Goal: Task Accomplishment & Management: Manage account settings

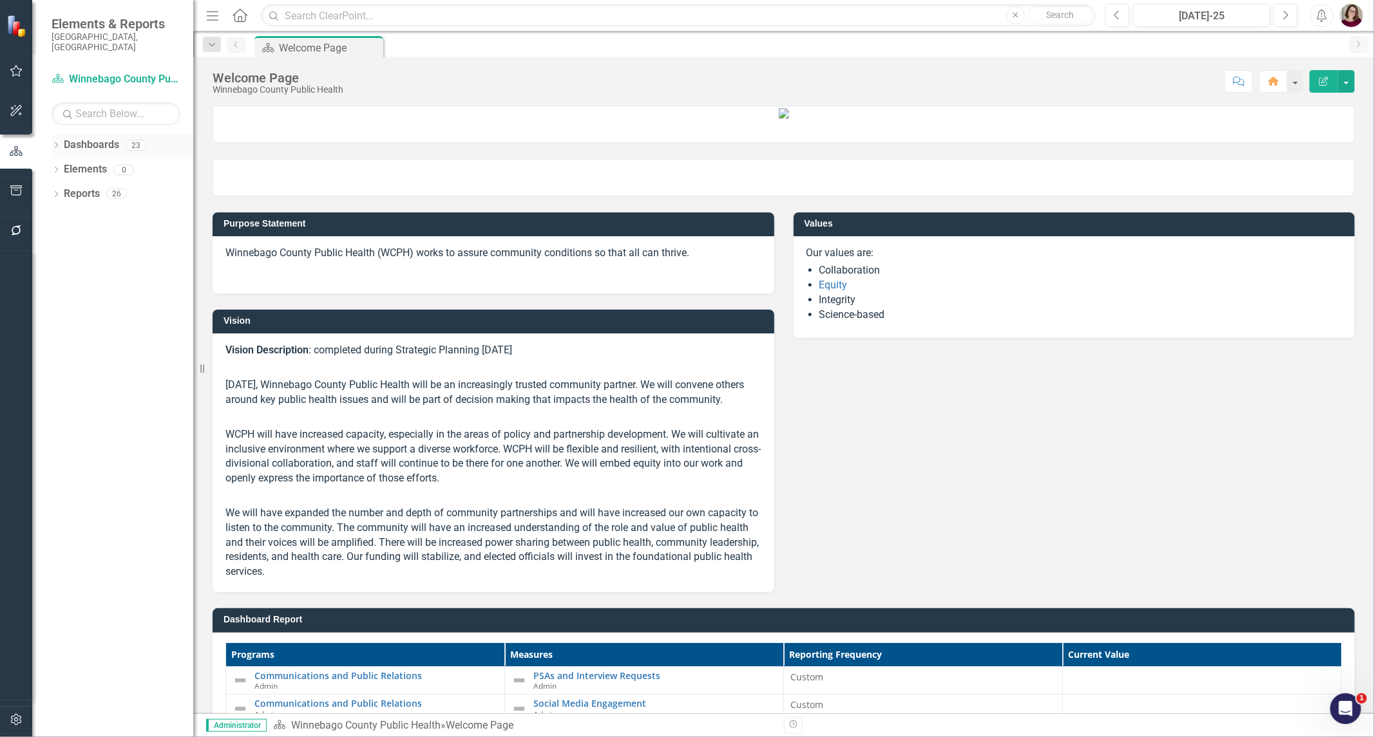
click at [55, 143] on icon "Dropdown" at bounding box center [56, 146] width 9 height 7
click at [62, 165] on icon "Dropdown" at bounding box center [63, 169] width 10 height 8
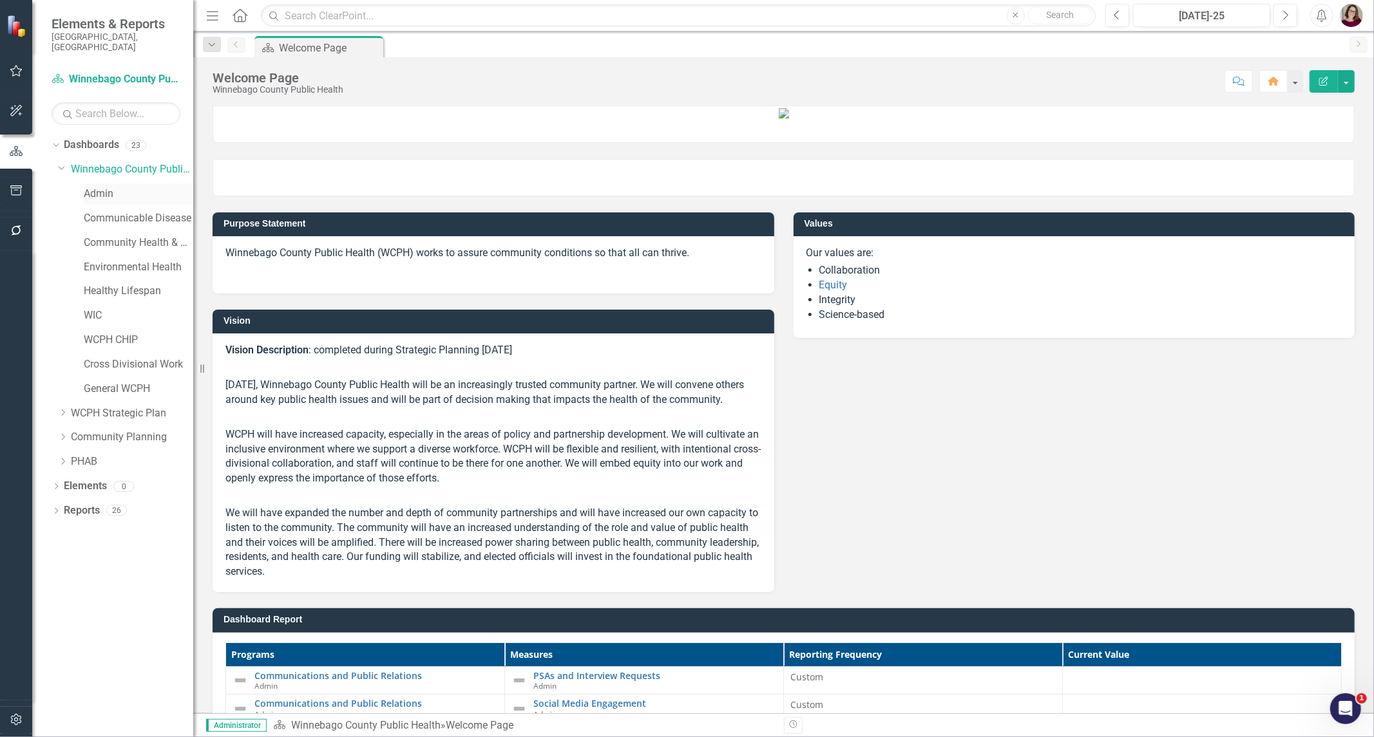
click at [90, 188] on link "Admin" at bounding box center [138, 194] width 109 height 15
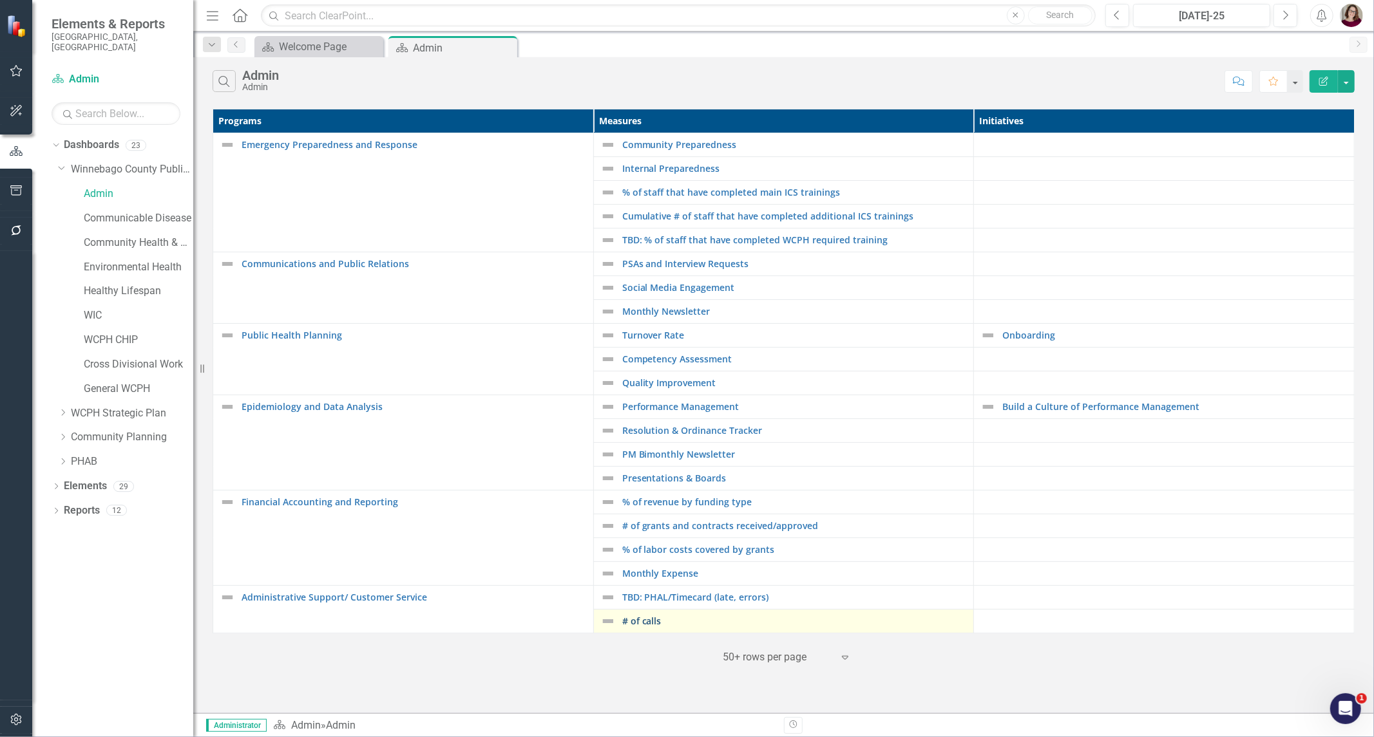
click at [642, 621] on link "# of calls" at bounding box center [794, 621] width 345 height 10
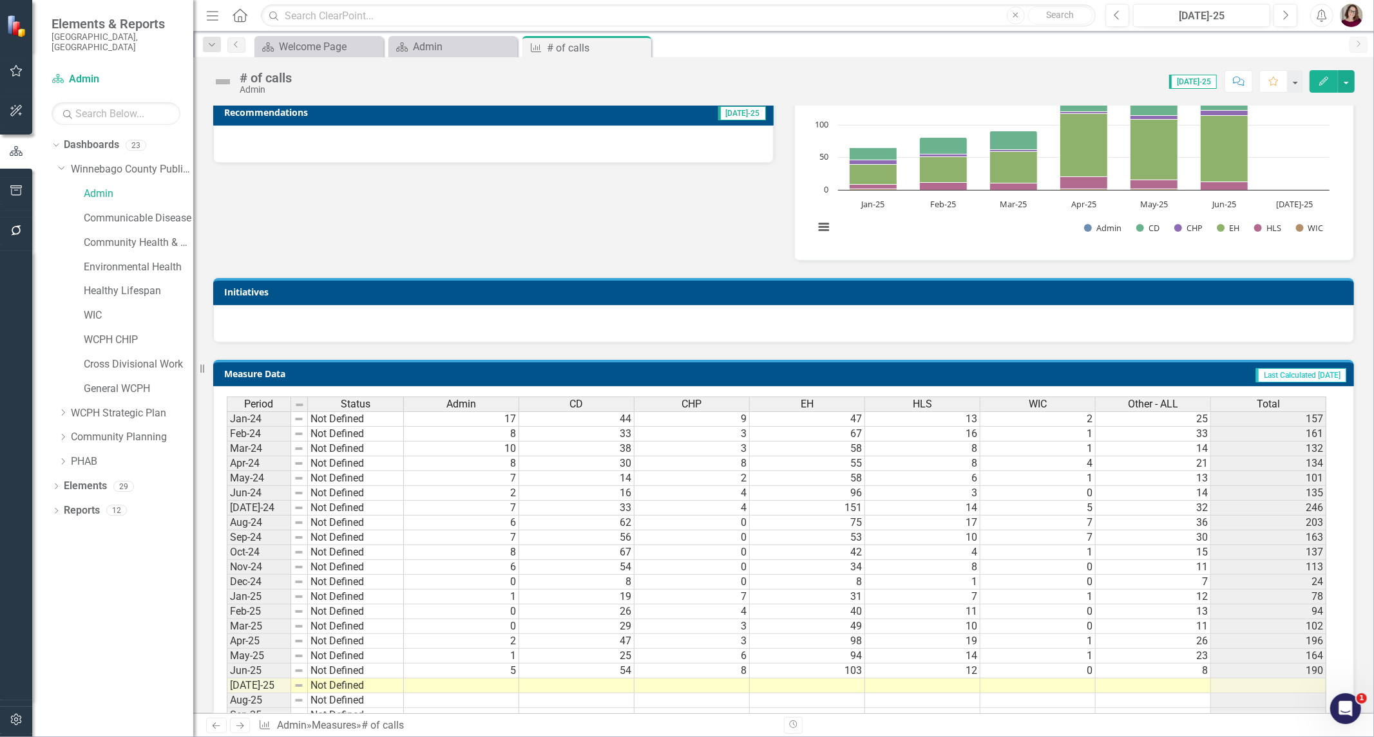
scroll to position [3, 0]
click at [506, 684] on td at bounding box center [461, 686] width 115 height 15
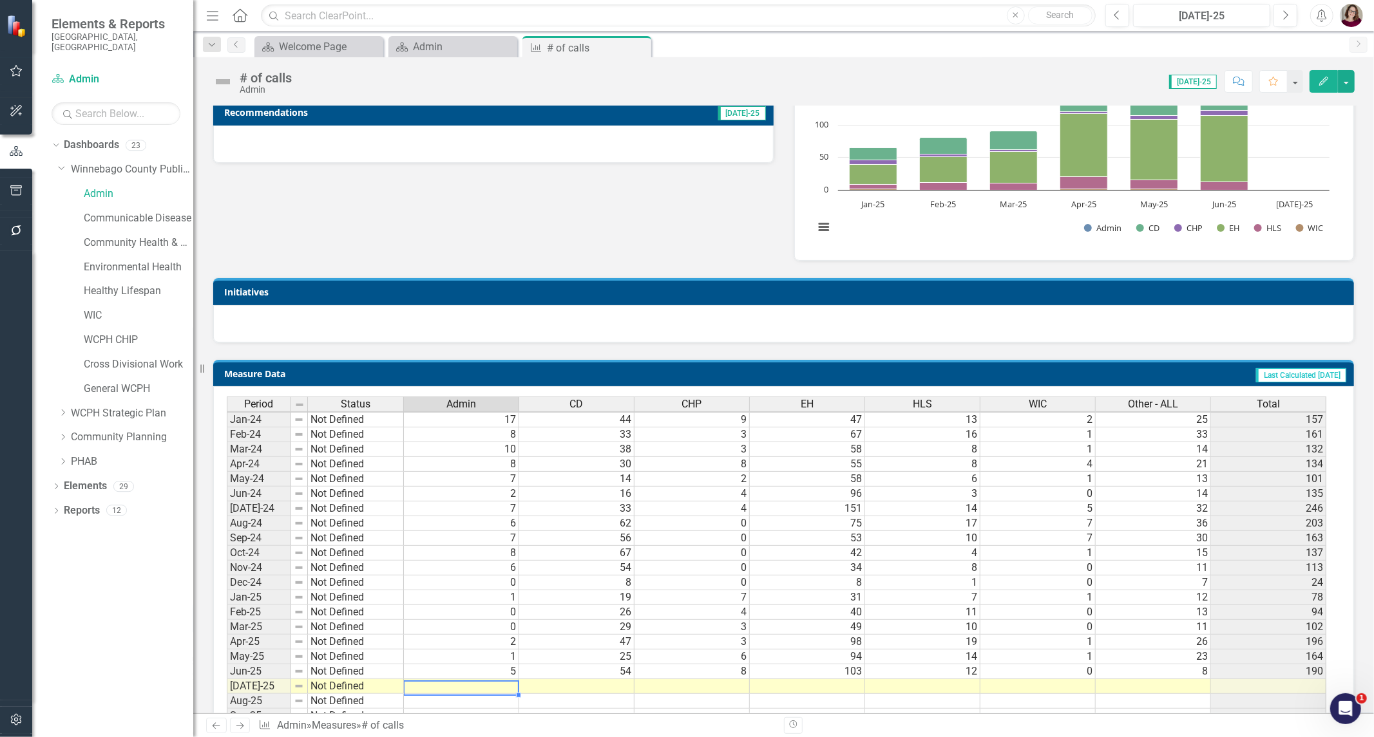
type textarea "6"
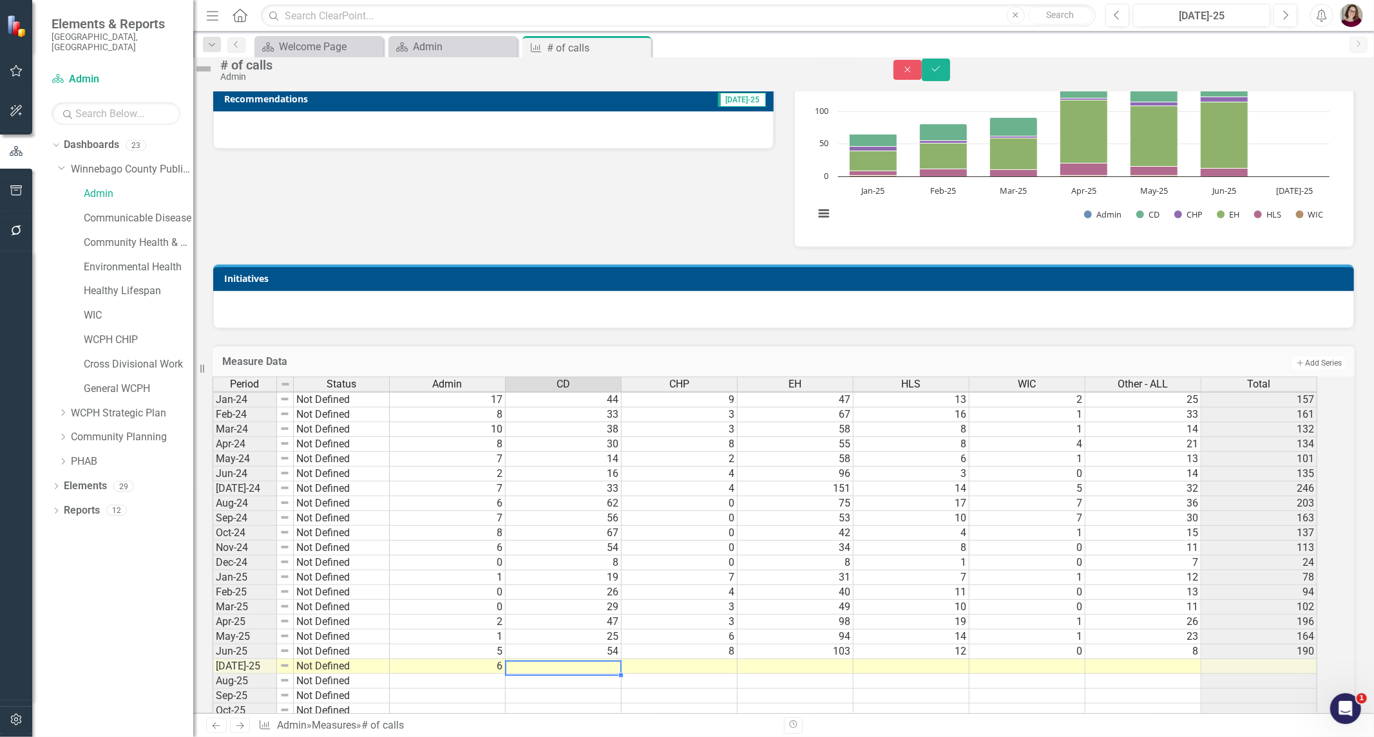
type textarea "43"
type textarea "9"
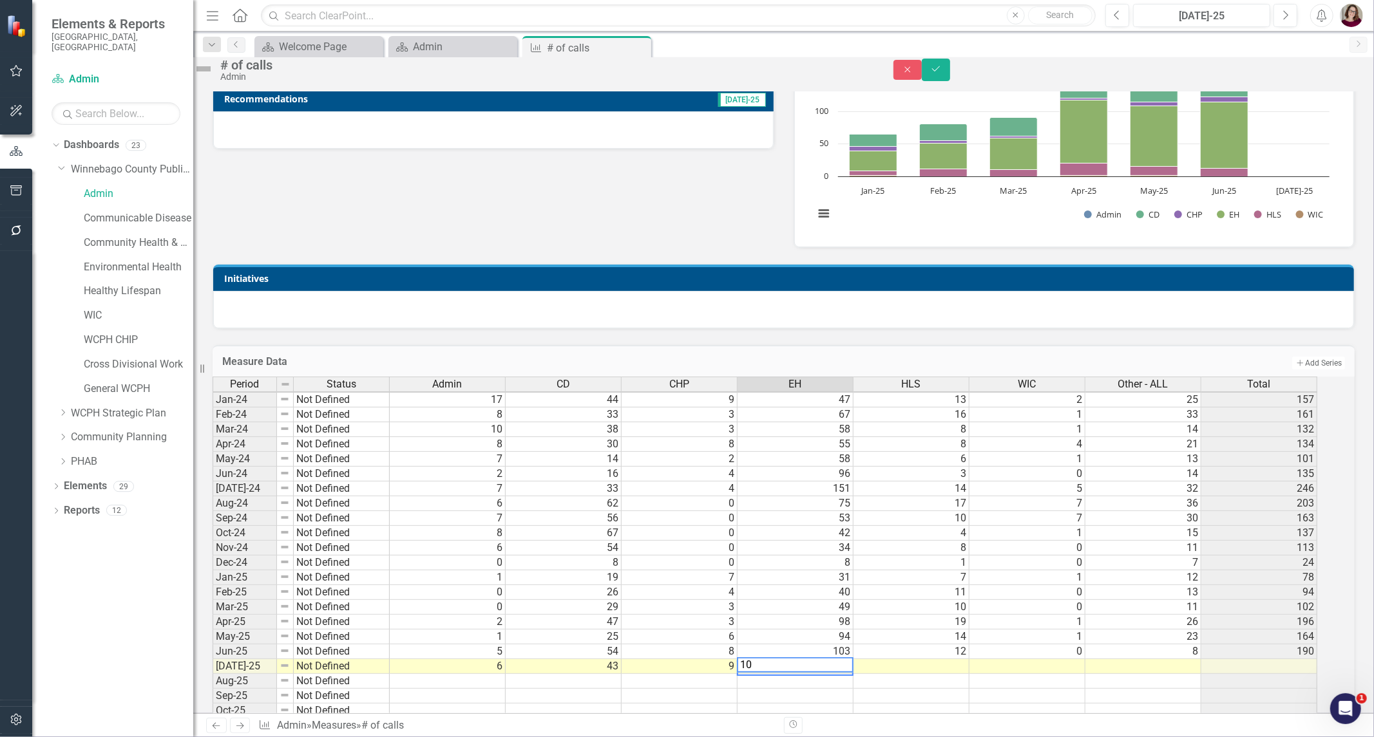
type textarea "104"
type textarea "15"
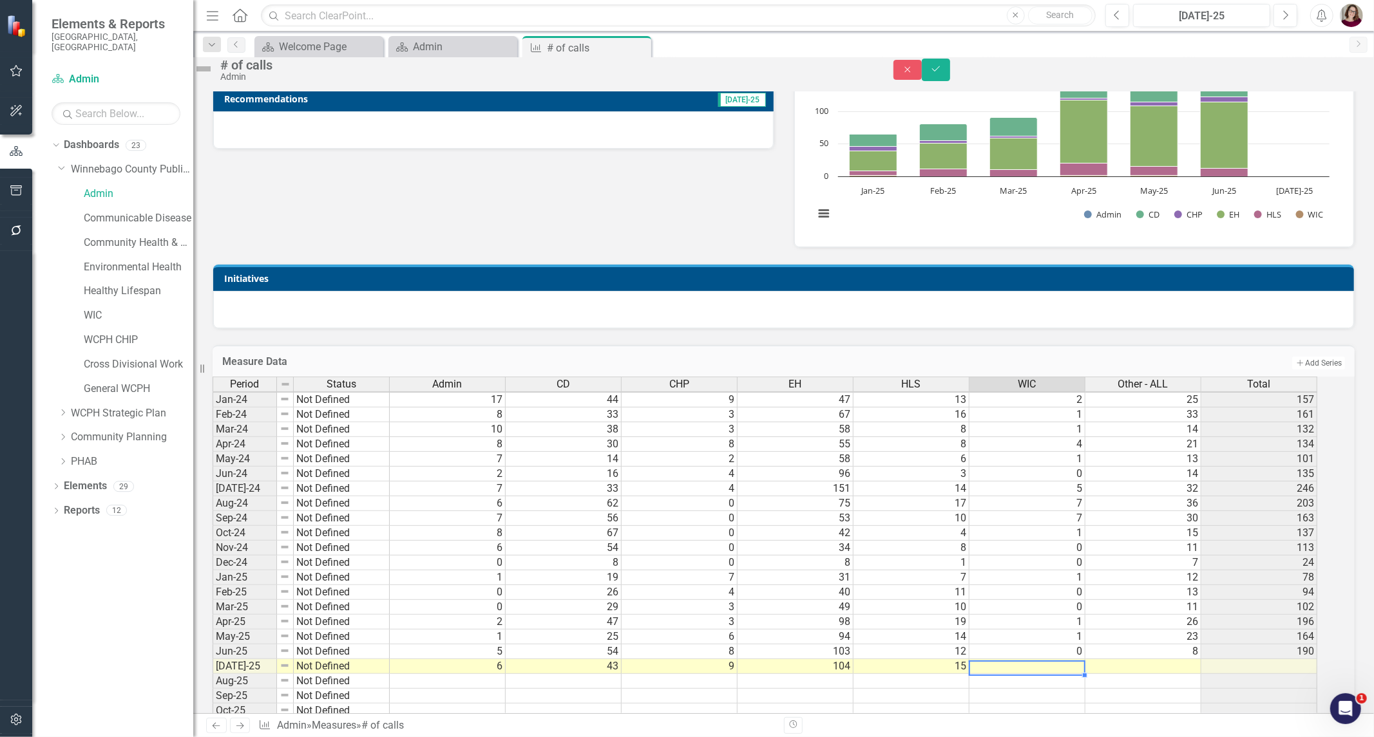
type textarea "0"
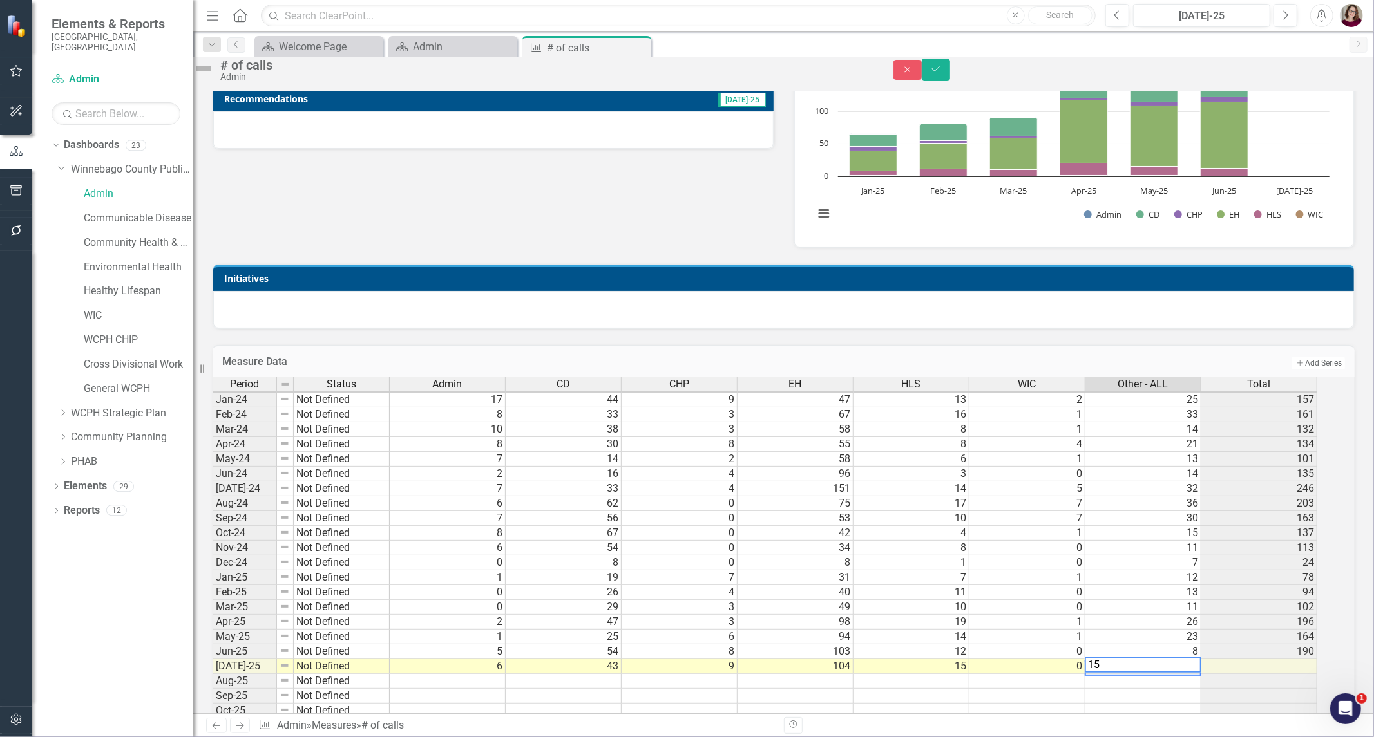
scroll to position [3, 7]
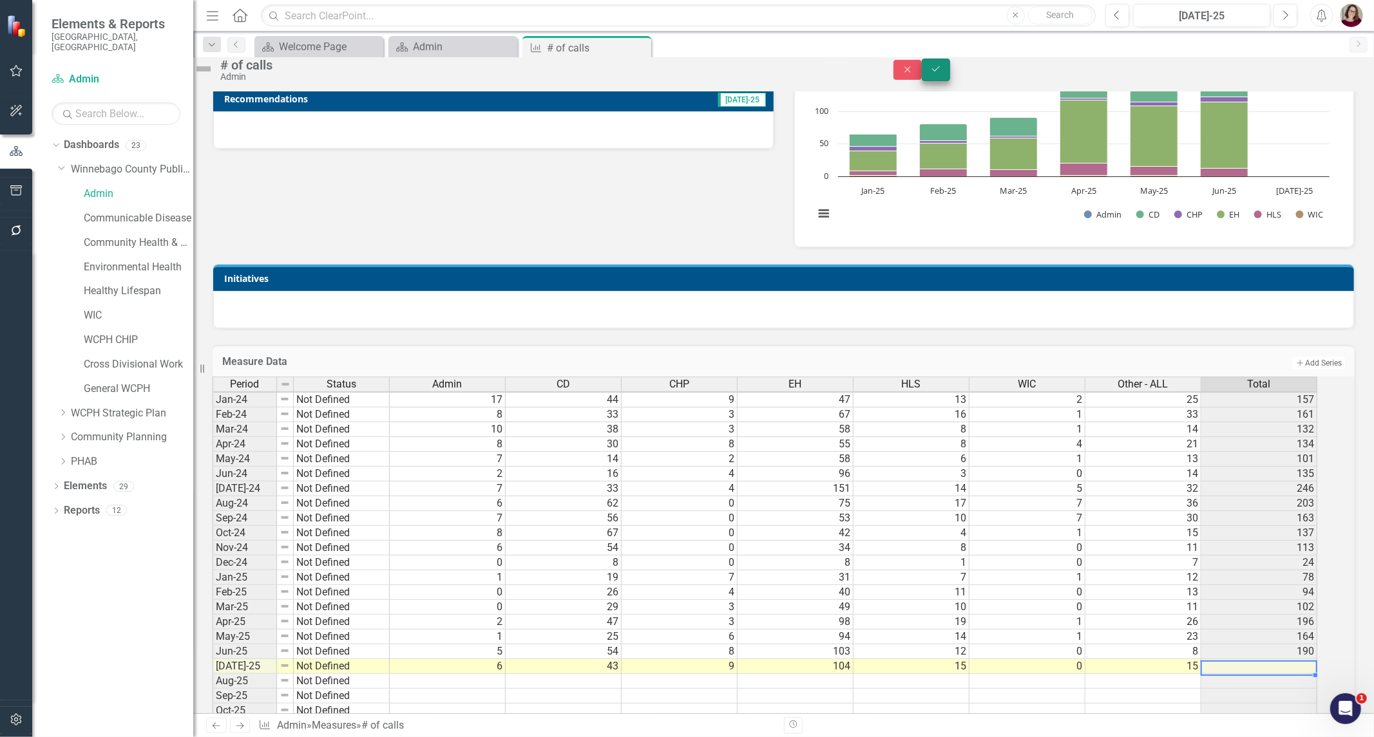
type textarea "15"
click at [941, 73] on icon "Save" at bounding box center [936, 68] width 12 height 9
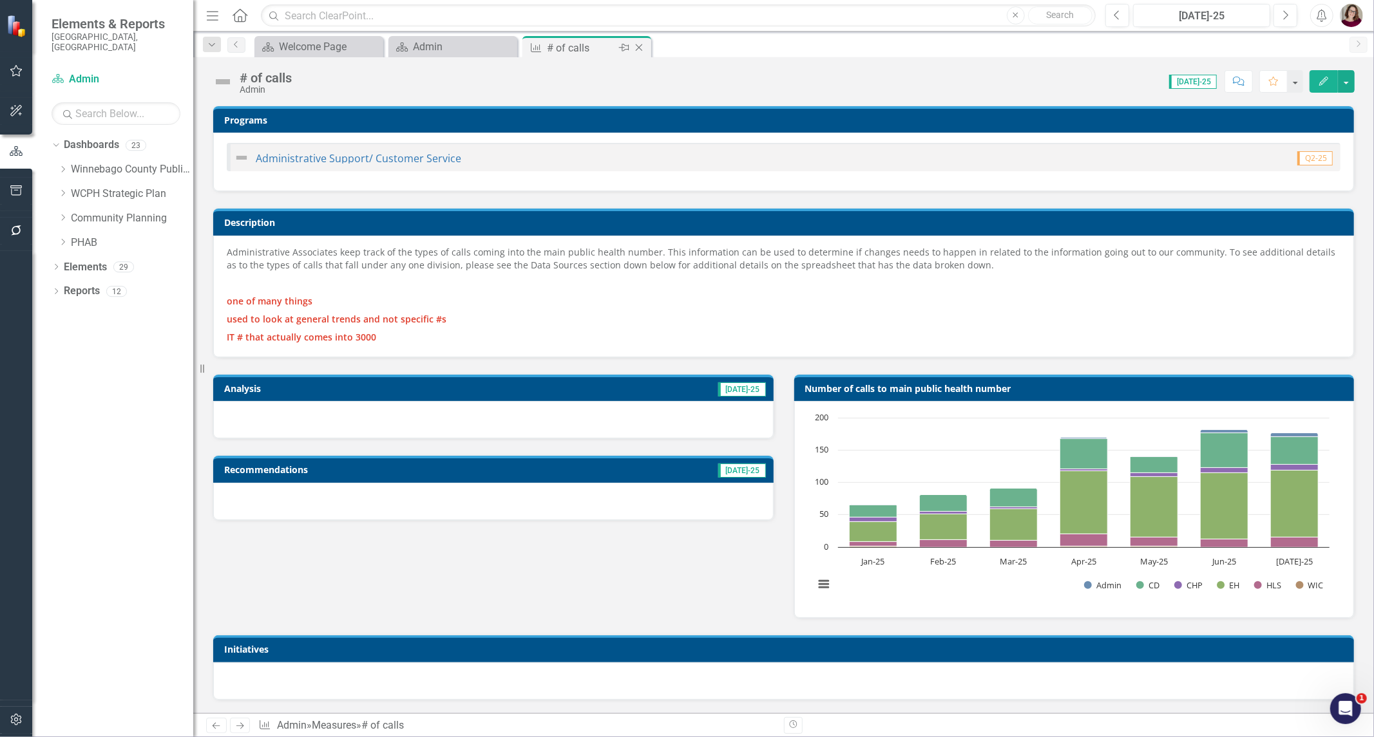
click at [642, 47] on icon "Close" at bounding box center [638, 48] width 13 height 10
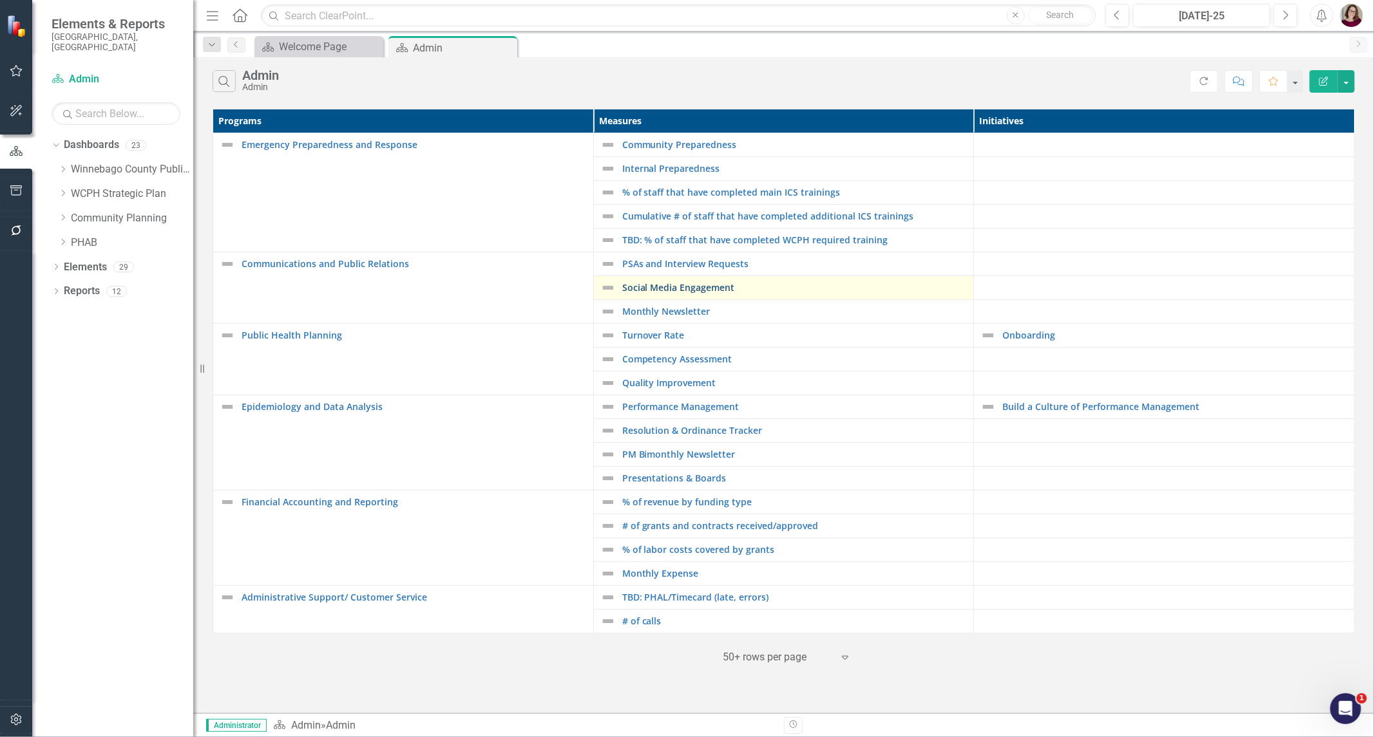
click at [672, 283] on link "Social Media Engagement" at bounding box center [794, 288] width 345 height 10
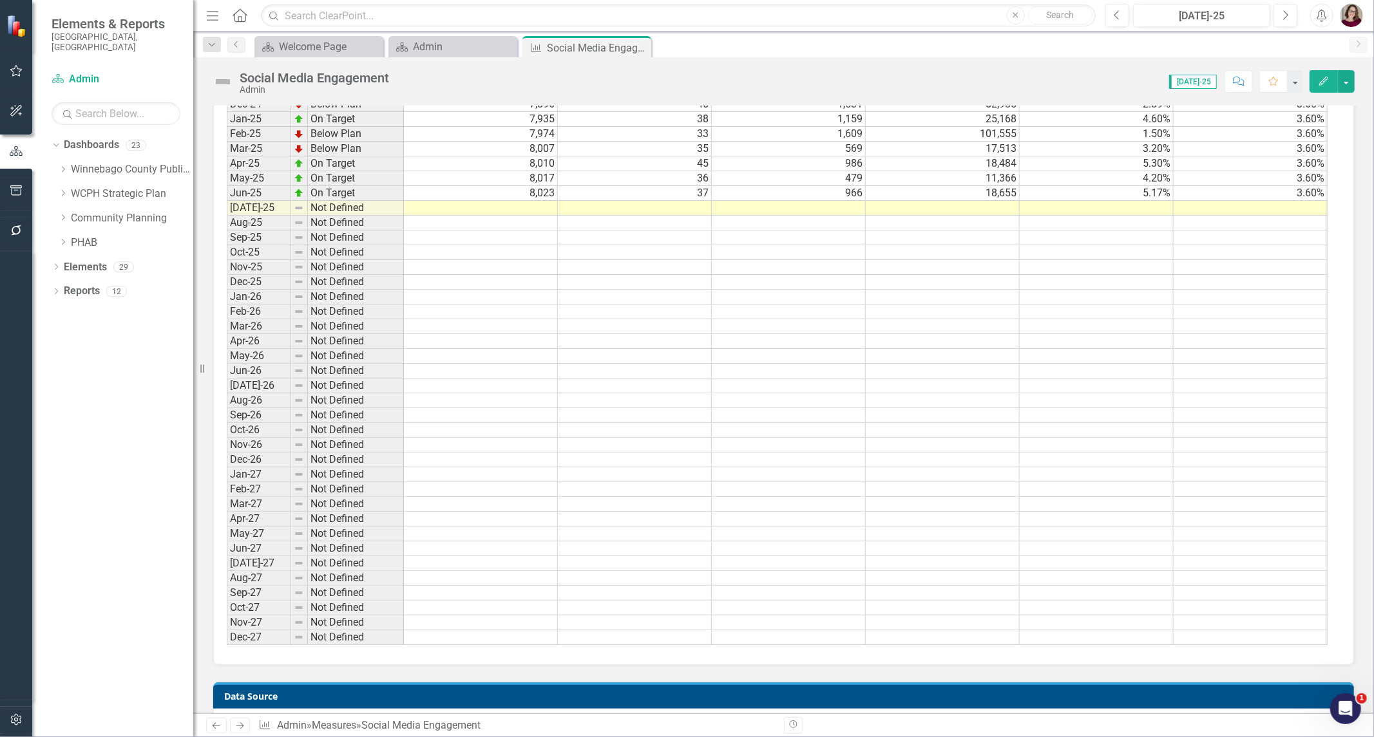
scroll to position [497, 0]
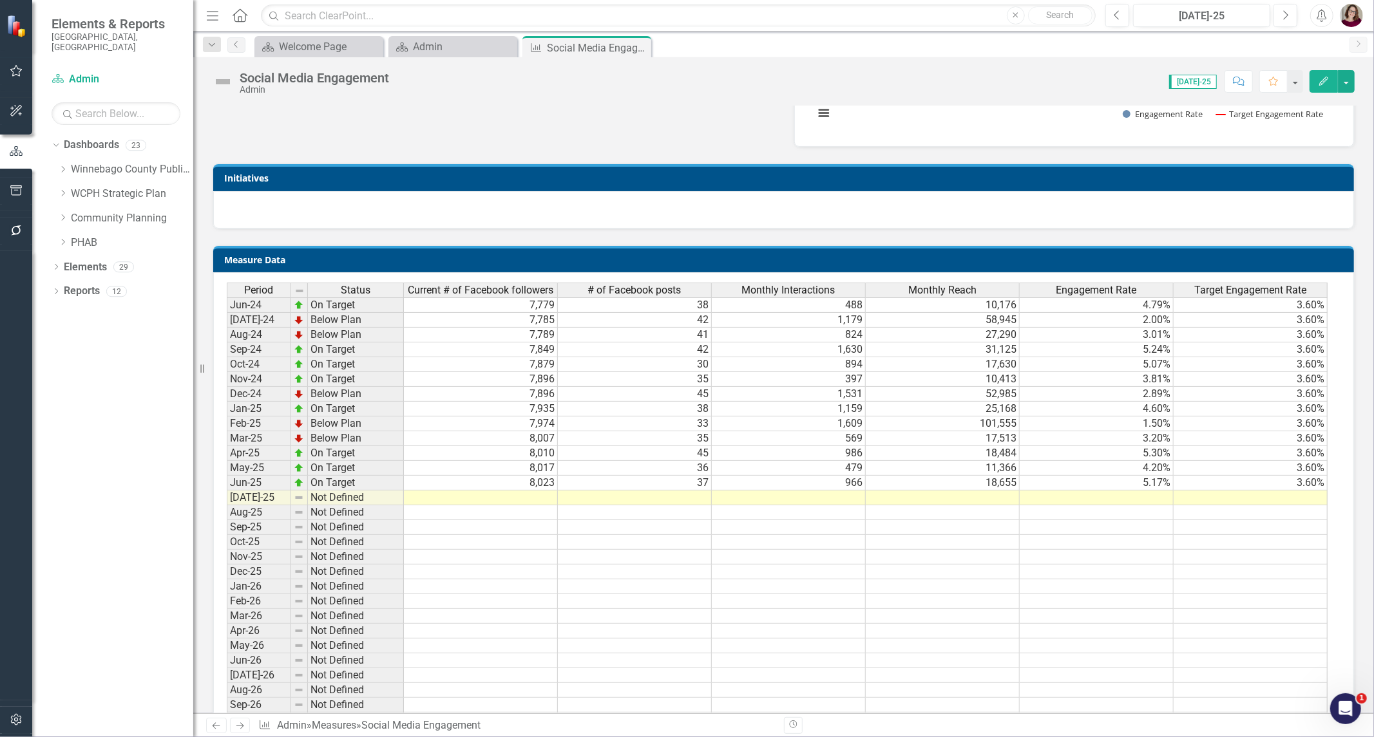
click at [535, 496] on td at bounding box center [481, 498] width 154 height 15
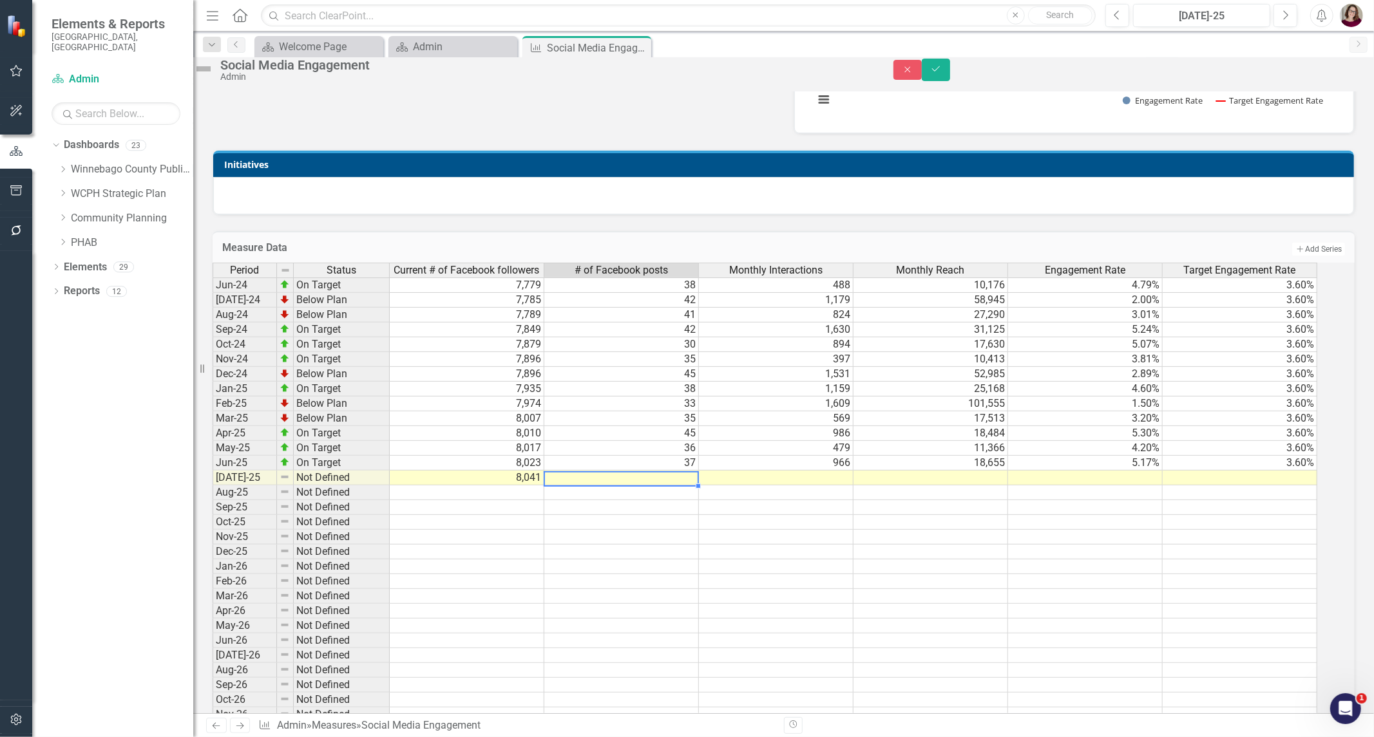
click at [573, 486] on td at bounding box center [621, 478] width 155 height 15
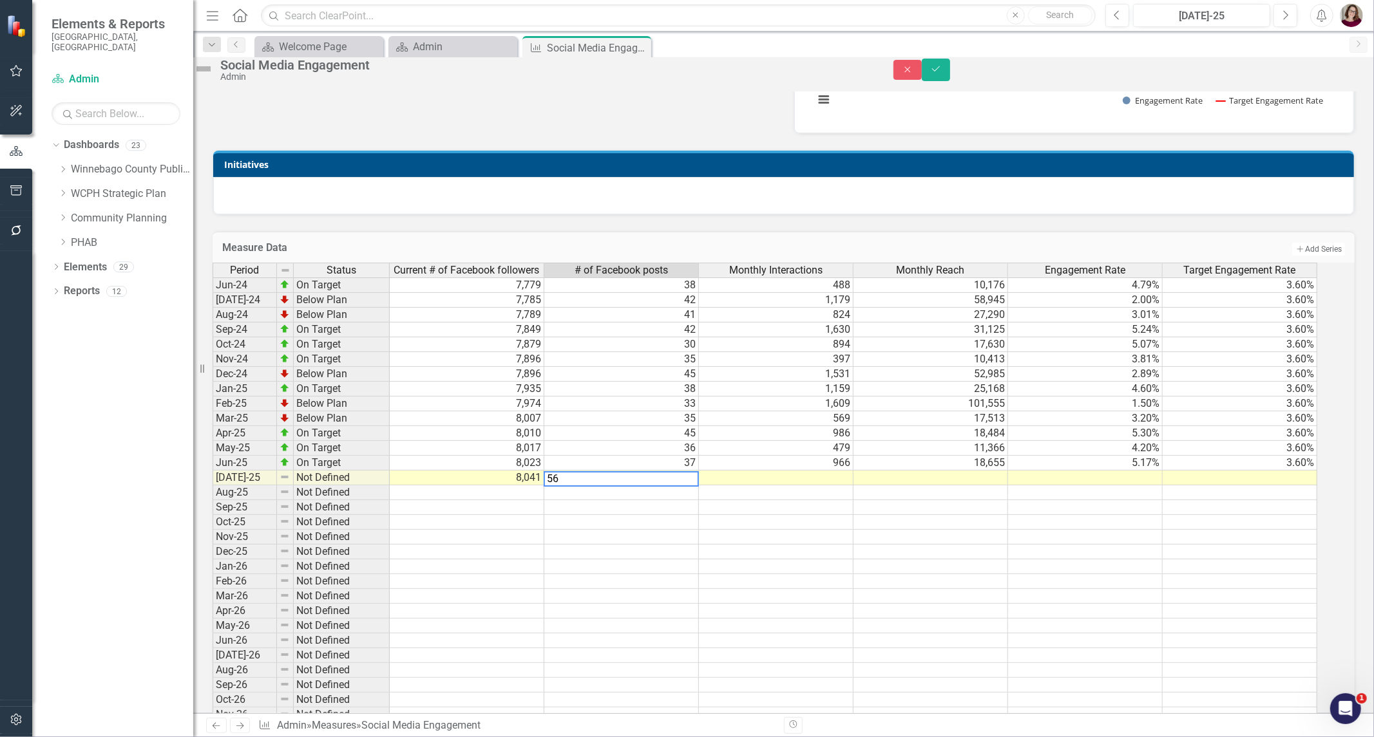
click at [748, 486] on td at bounding box center [776, 478] width 155 height 15
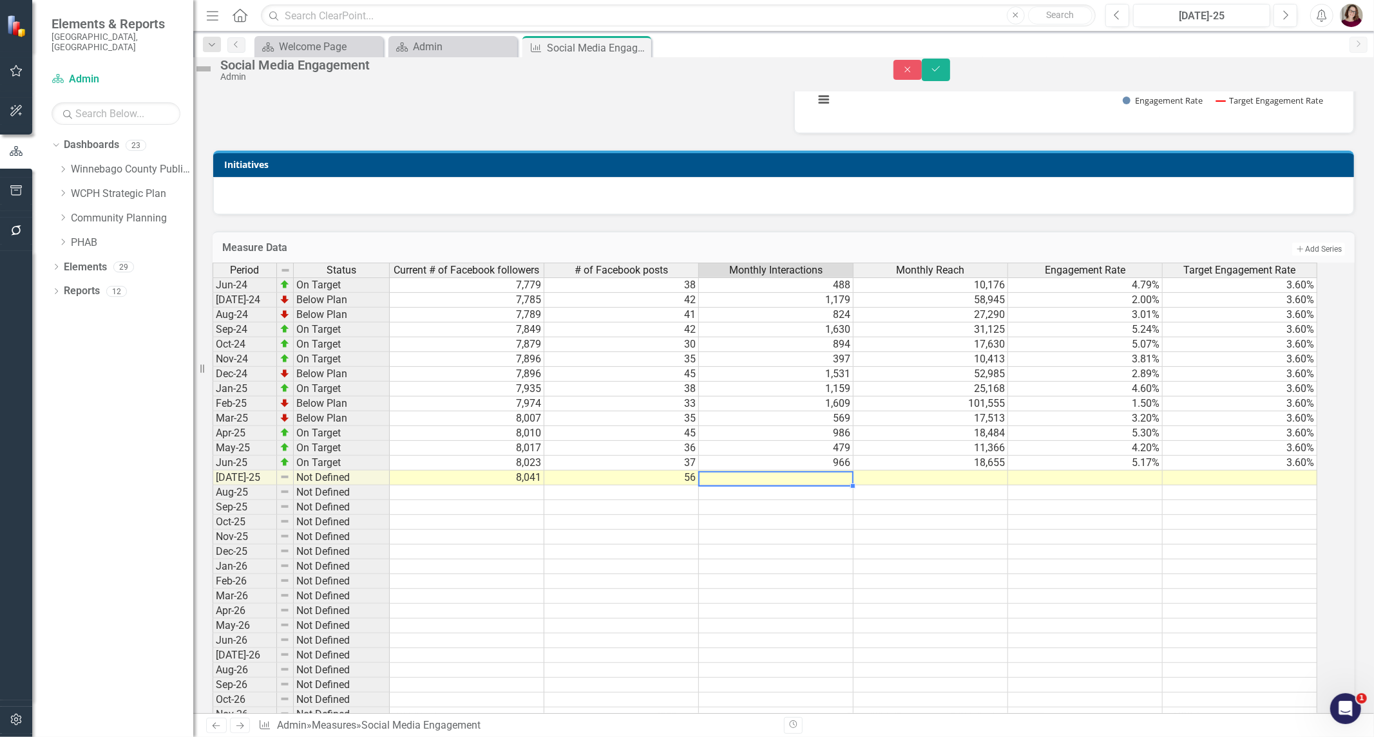
click at [754, 486] on td at bounding box center [776, 478] width 155 height 15
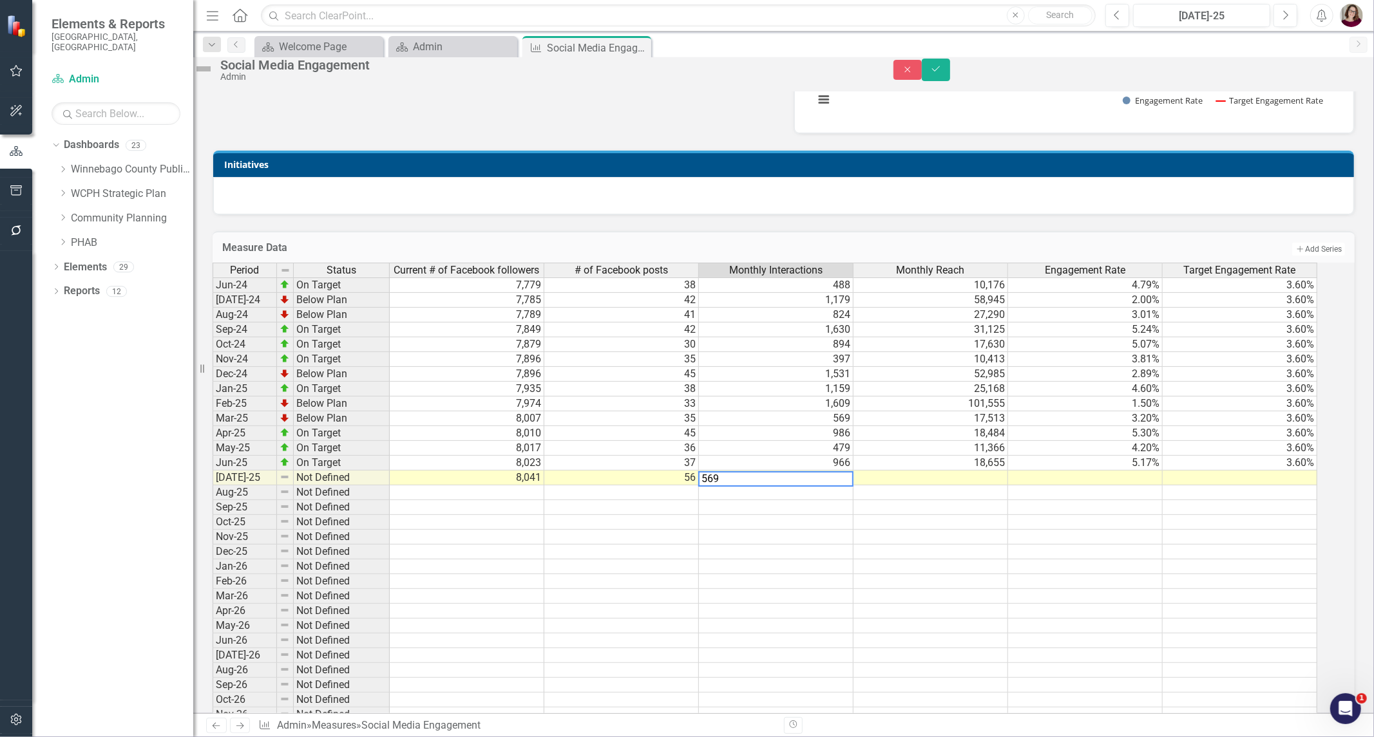
type textarea "5692"
type textarea "137285"
type textarea "4.14"
type textarea "3.60"
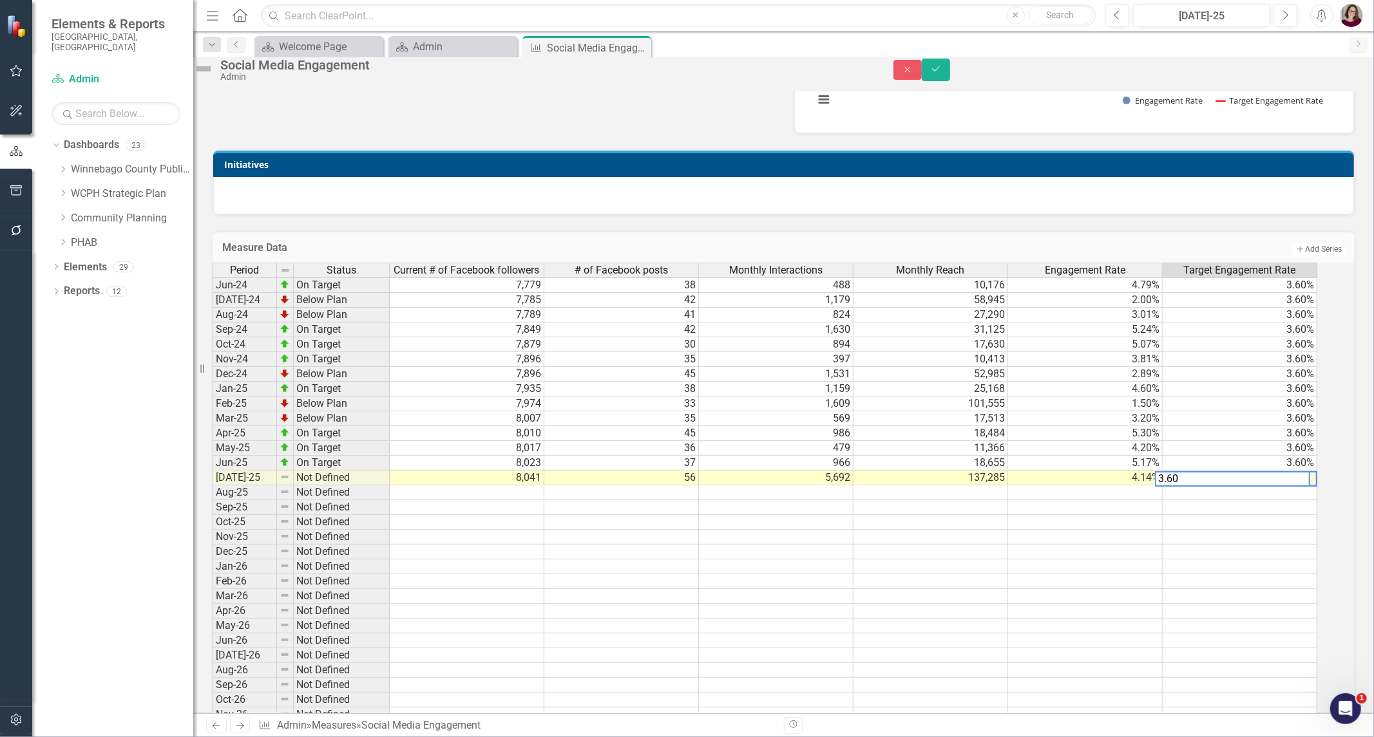
click at [1087, 530] on td at bounding box center [1085, 522] width 155 height 15
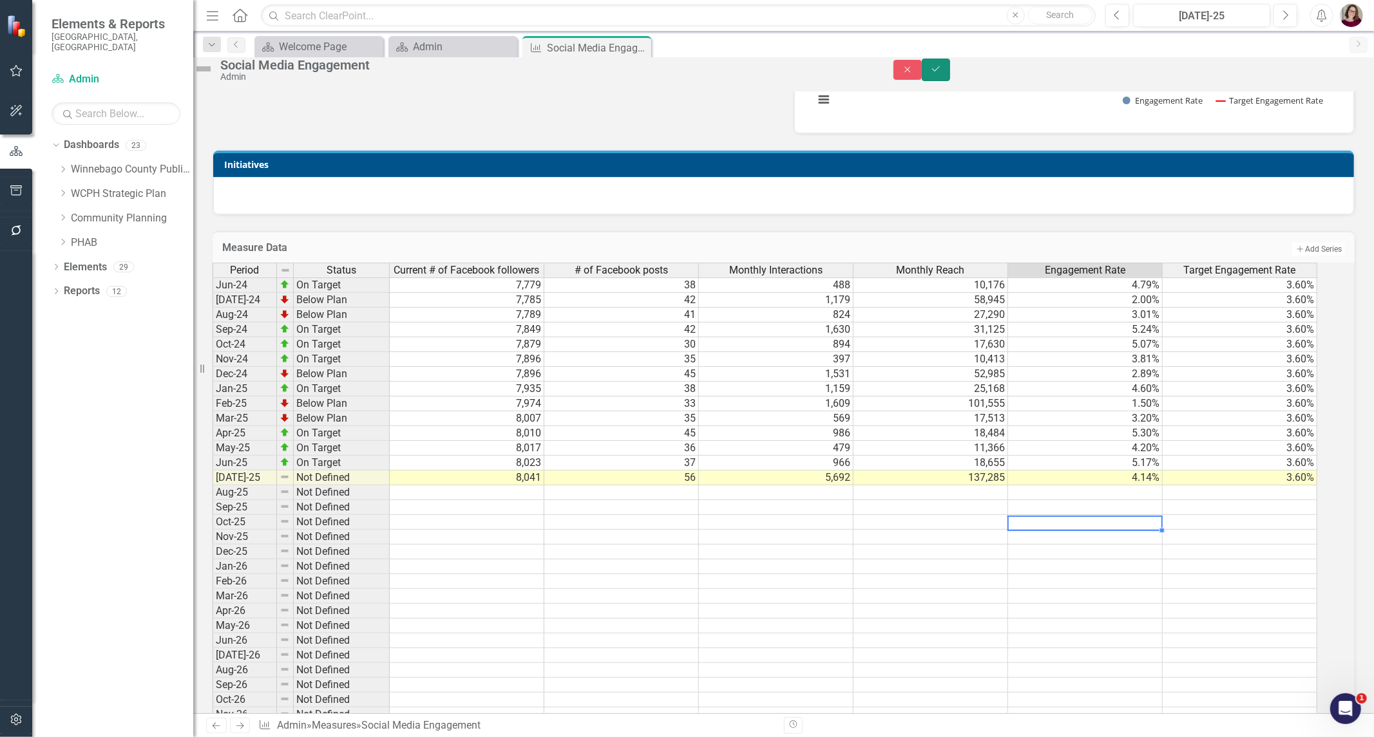
click at [950, 81] on button "Save" at bounding box center [935, 70] width 28 height 23
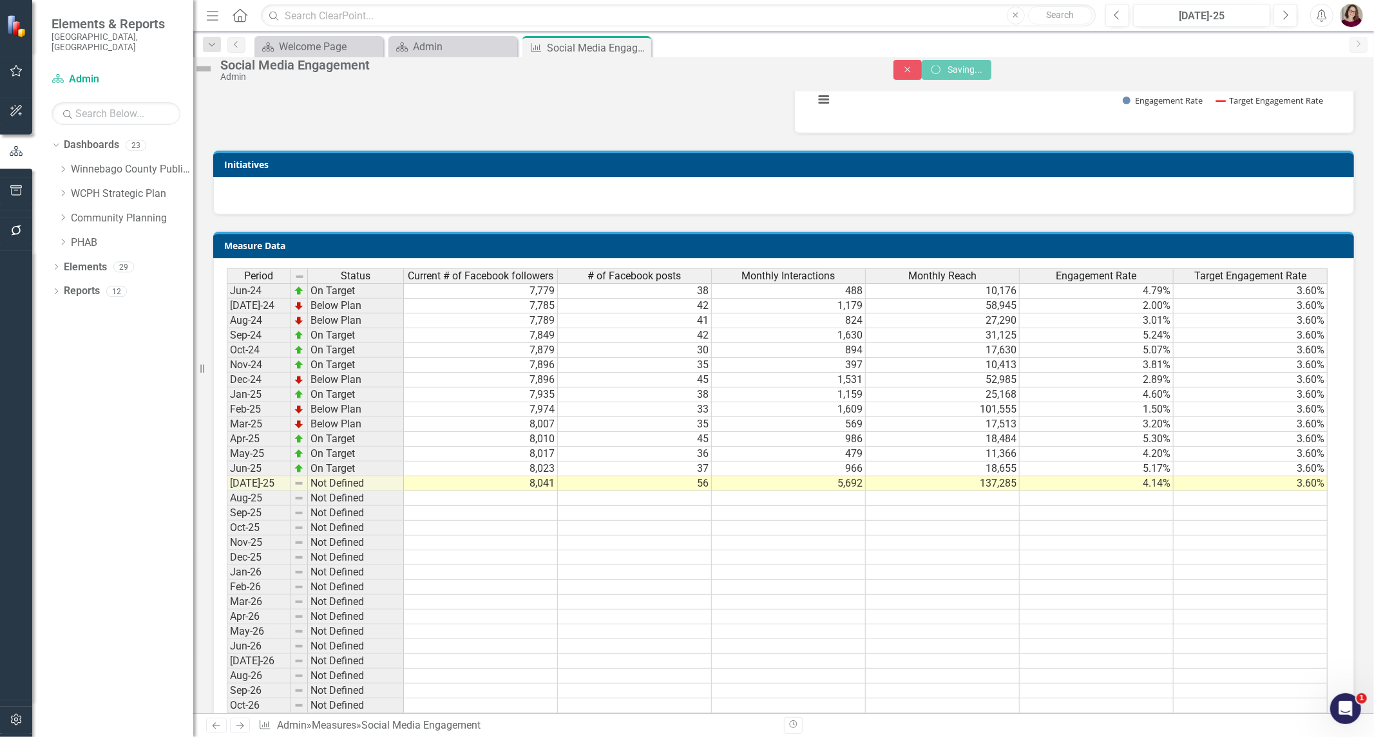
scroll to position [0, 5]
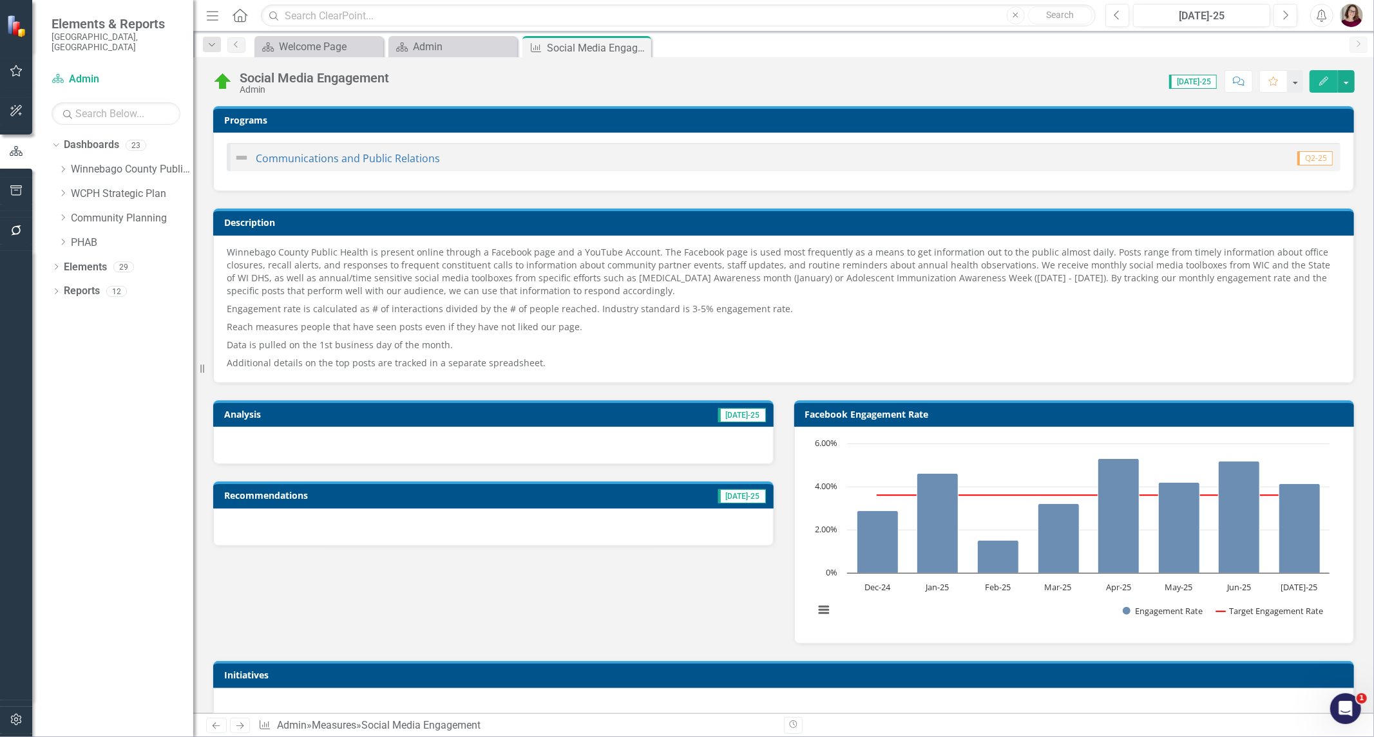
click at [646, 419] on td "[DATE]-25" at bounding box center [612, 415] width 310 height 19
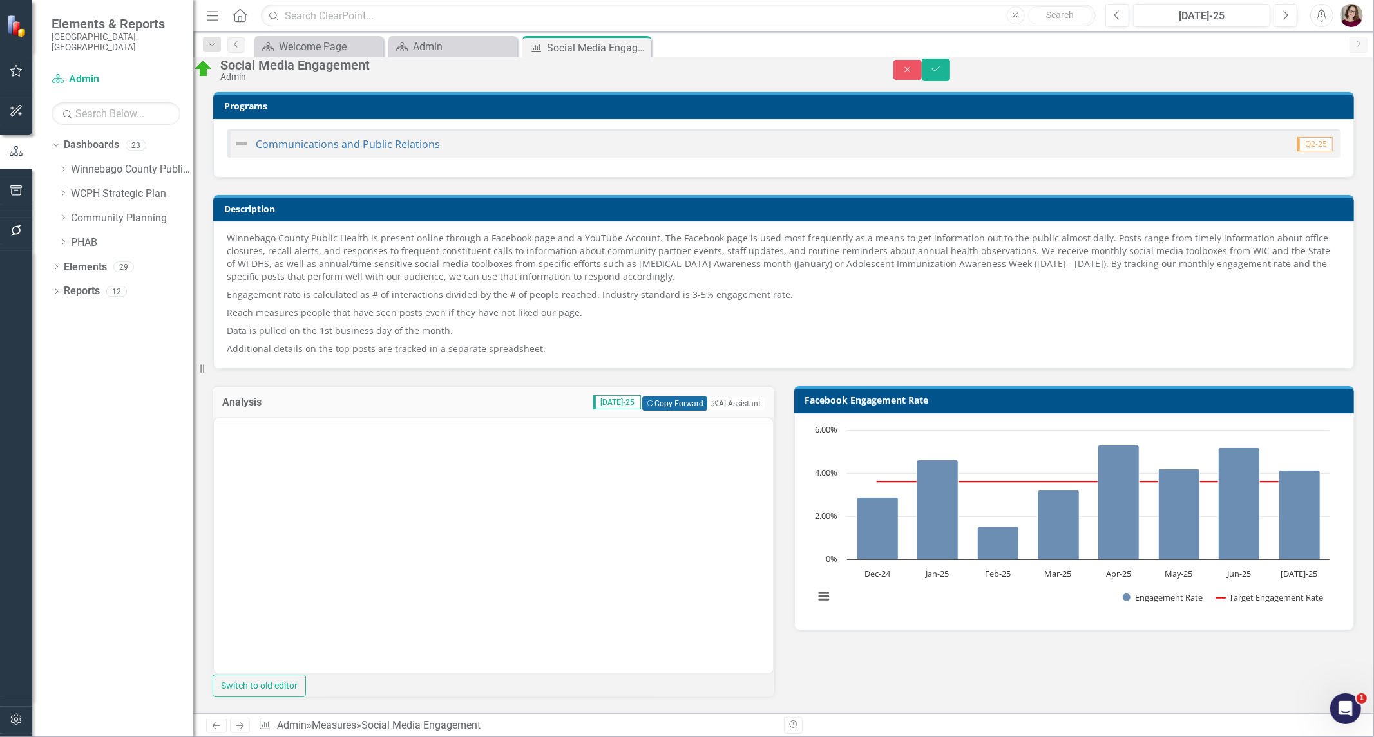
click at [667, 411] on button "Copy Forward Copy Forward" at bounding box center [674, 404] width 65 height 14
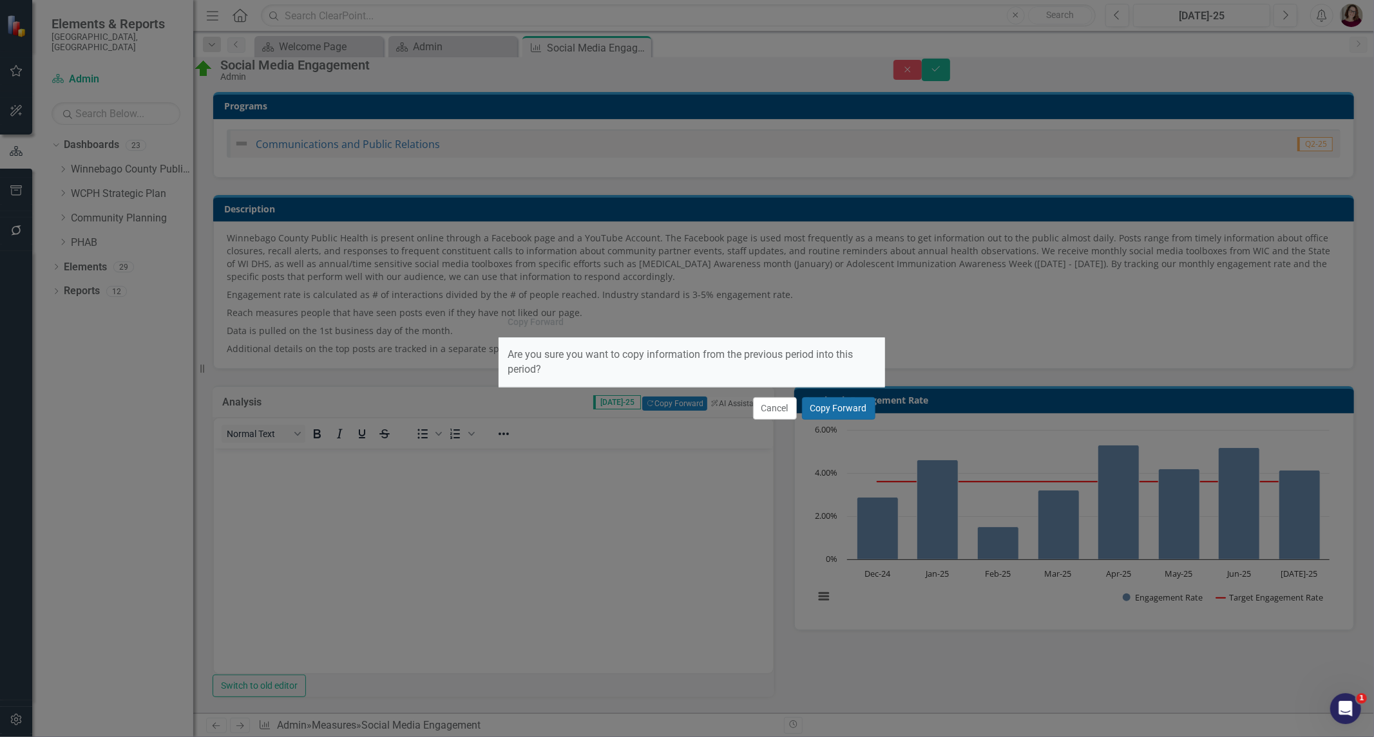
click at [842, 407] on button "Copy Forward" at bounding box center [838, 408] width 73 height 23
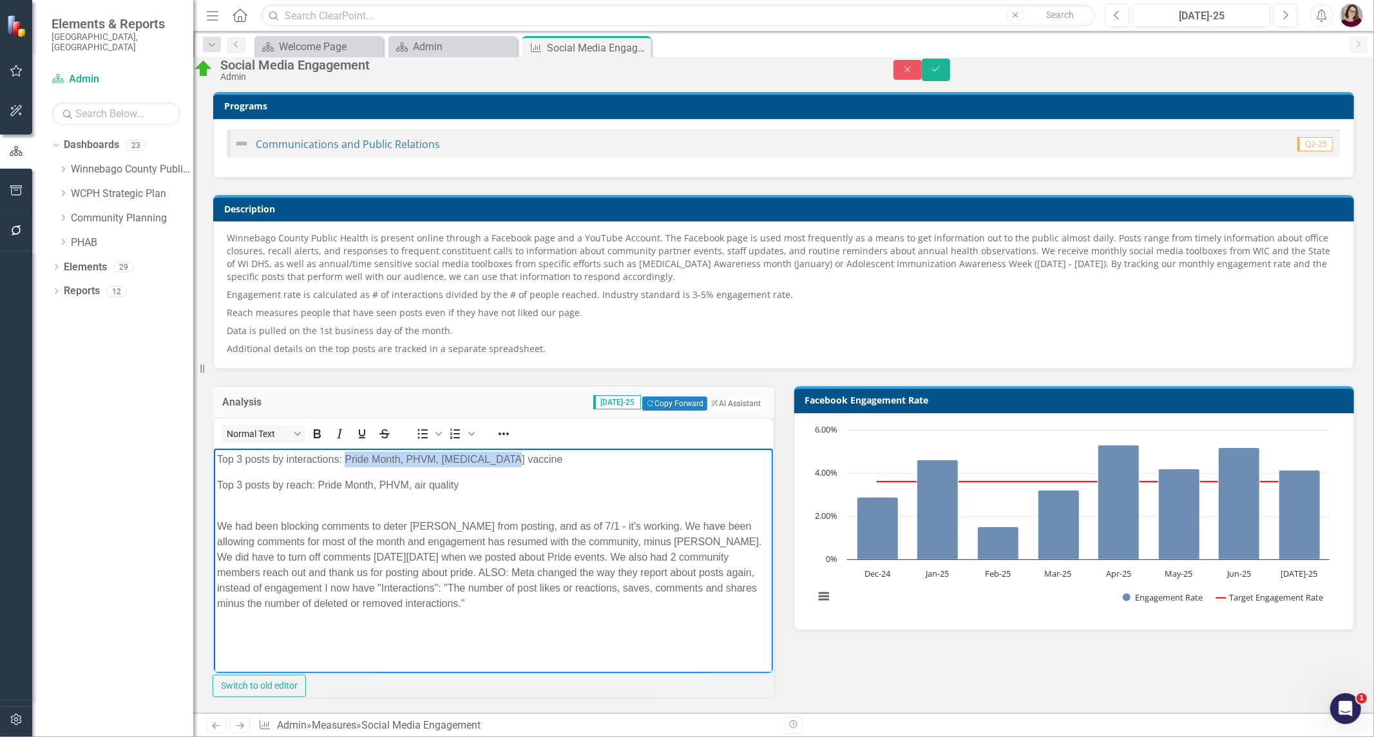
drag, startPoint x: 534, startPoint y: 458, endPoint x: 343, endPoint y: 459, distance: 190.6
click at [343, 459] on p "Top 3 posts by interactions: Pride Month, PHVM, COVID vaccine" at bounding box center [492, 458] width 553 height 15
drag, startPoint x: 440, startPoint y: 458, endPoint x: 345, endPoint y: 464, distance: 94.8
click at [345, 464] on p "Top 3 posts by interactions: Amanda, water quality, water quality" at bounding box center [492, 458] width 553 height 15
copy p "Amanda, water quality, water quality"
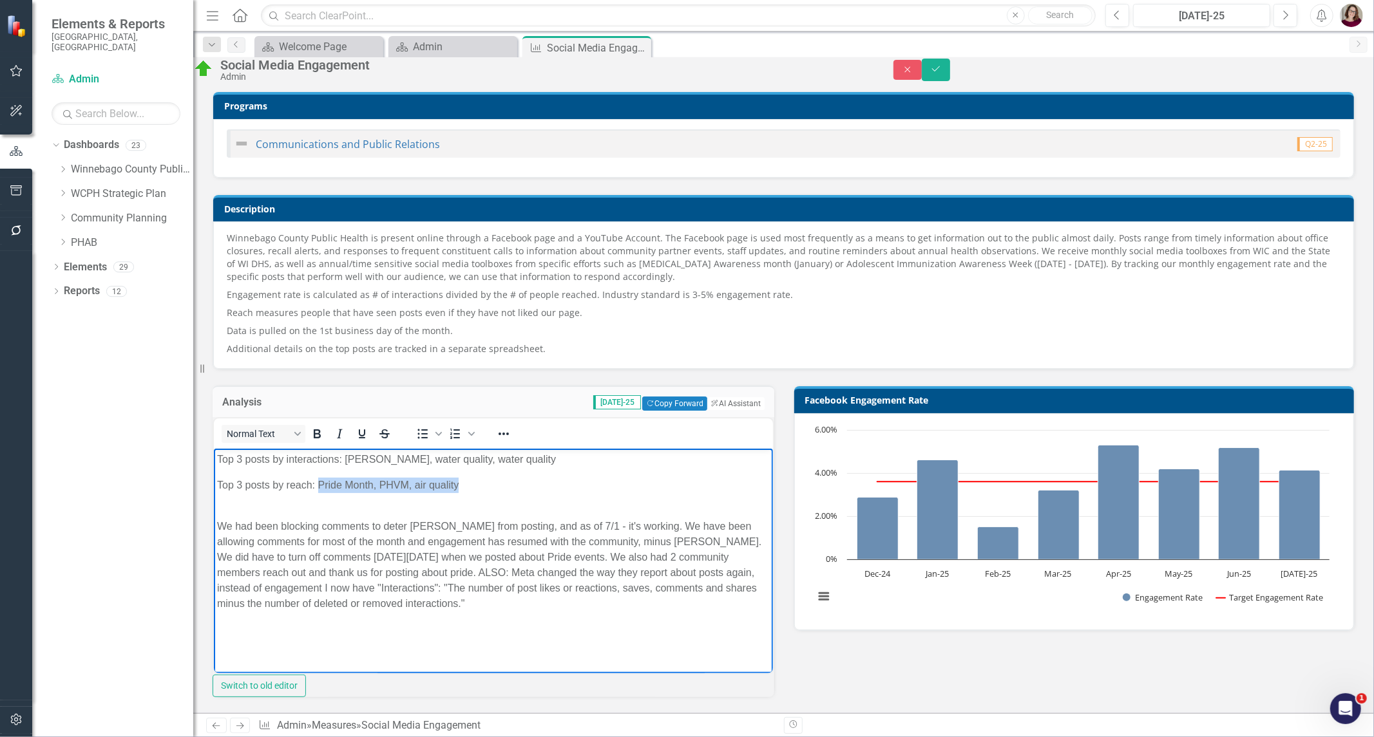
drag, startPoint x: 459, startPoint y: 485, endPoint x: 320, endPoint y: 489, distance: 139.2
click at [320, 489] on p "Top 3 posts by reach: Pride Month, PHVM, air quality" at bounding box center [492, 484] width 553 height 15
click at [569, 607] on p "We had been blocking comments to deter Dennis Strong from posting, and as of 7/…" at bounding box center [492, 564] width 553 height 93
drag, startPoint x: 578, startPoint y: 602, endPoint x: 184, endPoint y: 518, distance: 402.4
click at [213, 518] on html "Top 3 posts by interactions: Amanda, water quality, water quality Top 3 posts b…" at bounding box center [492, 544] width 559 height 193
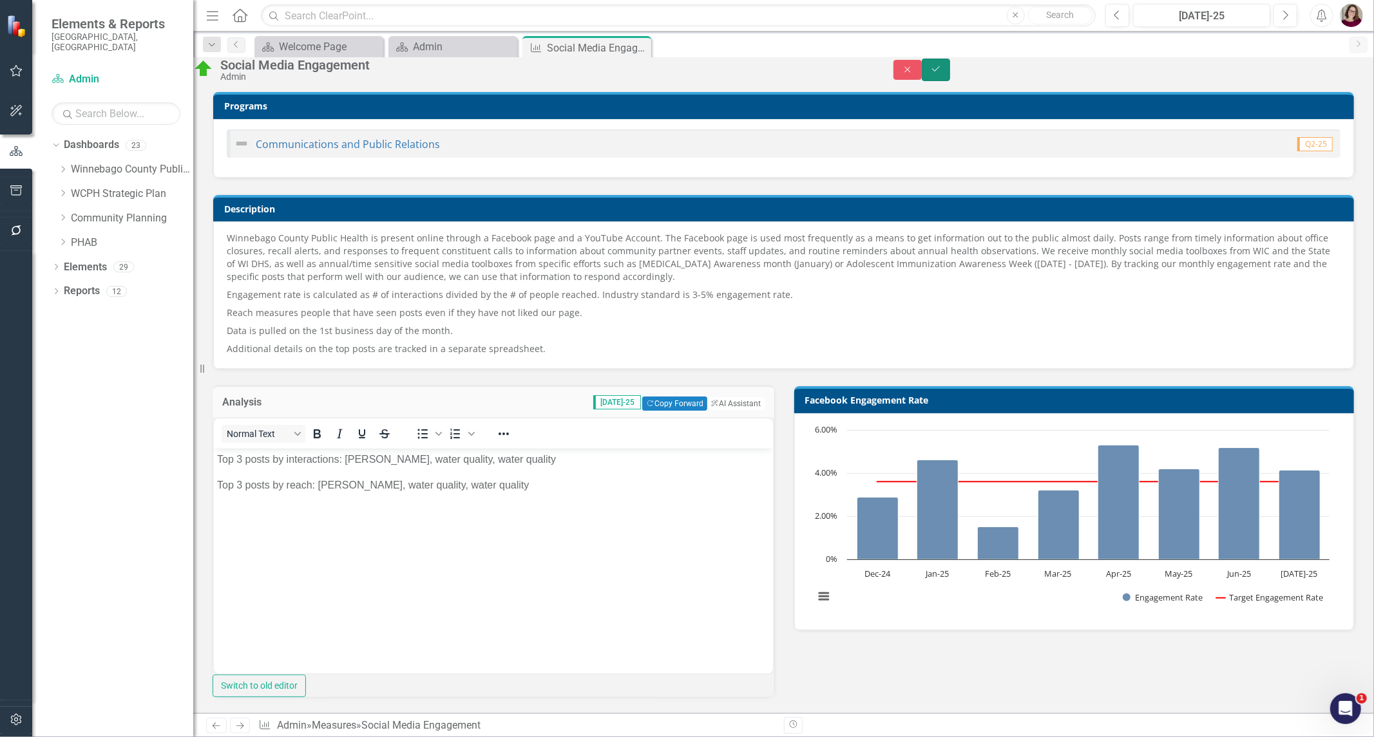
click at [950, 75] on button "Save" at bounding box center [935, 70] width 28 height 23
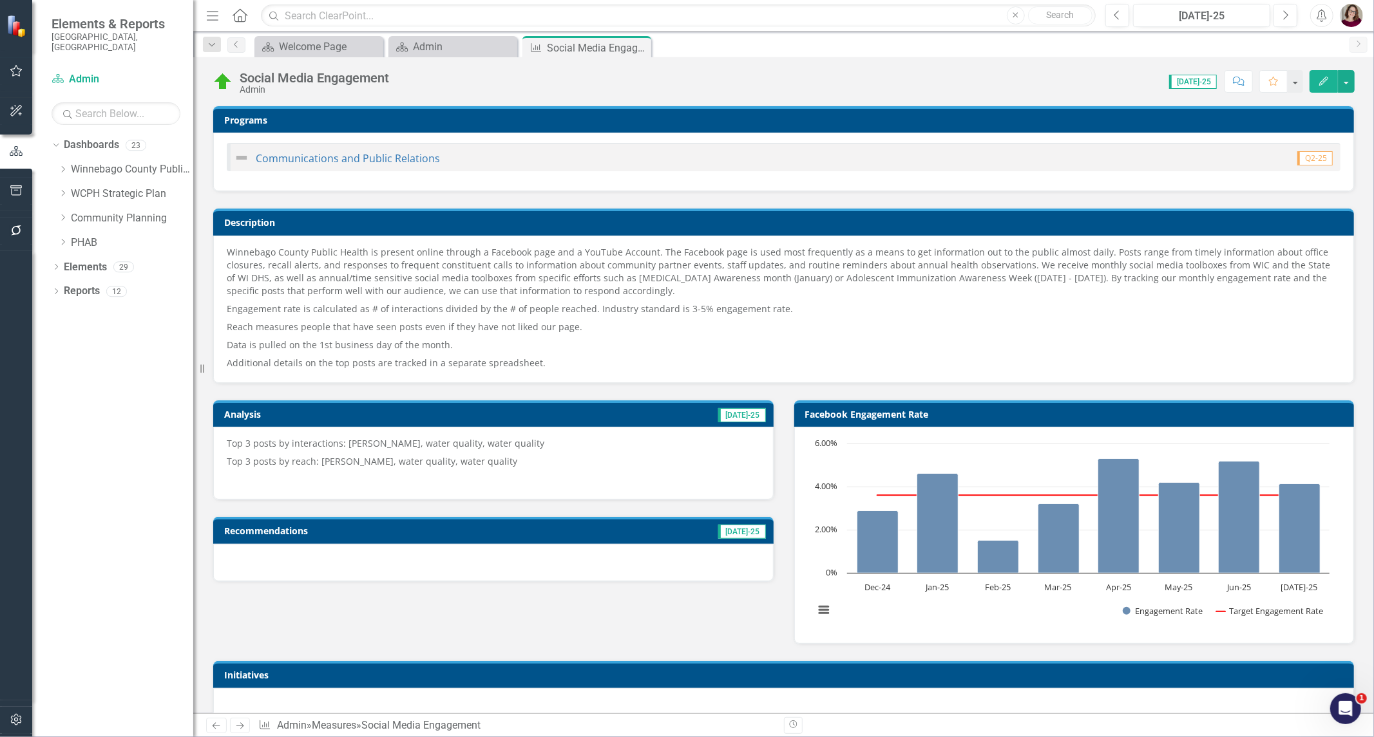
click at [0, 0] on icon "Close" at bounding box center [0, 0] width 0 height 0
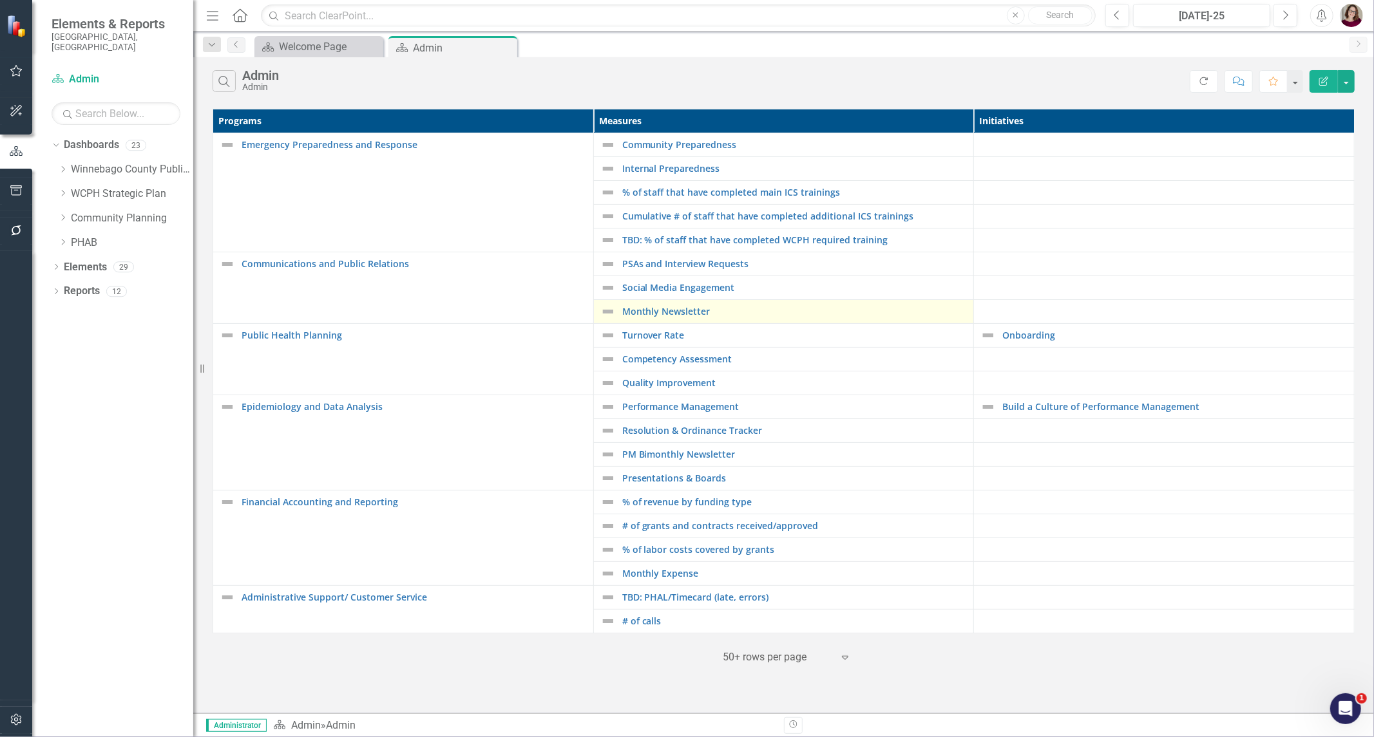
click at [673, 305] on div "Monthly Newsletter" at bounding box center [783, 311] width 367 height 15
click at [683, 308] on link "Monthly Newsletter" at bounding box center [794, 312] width 345 height 10
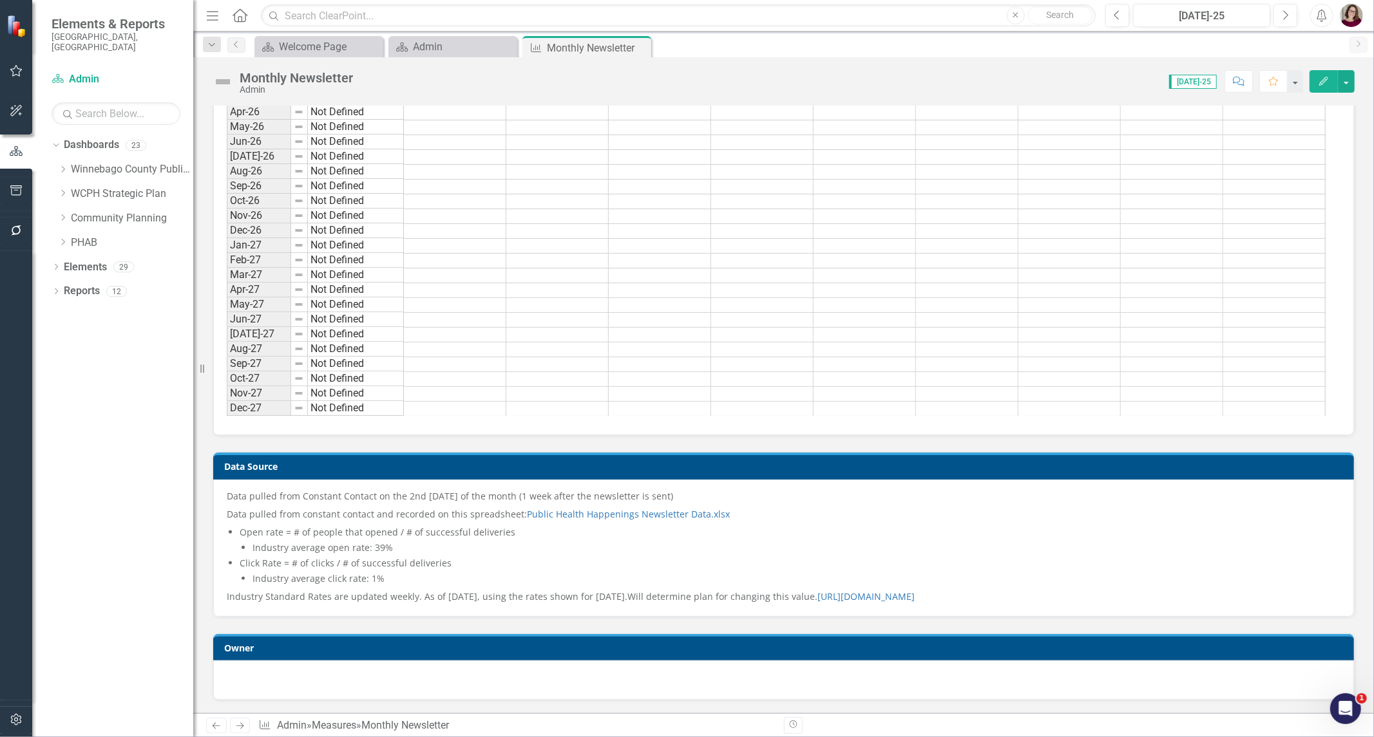
scroll to position [1524, 0]
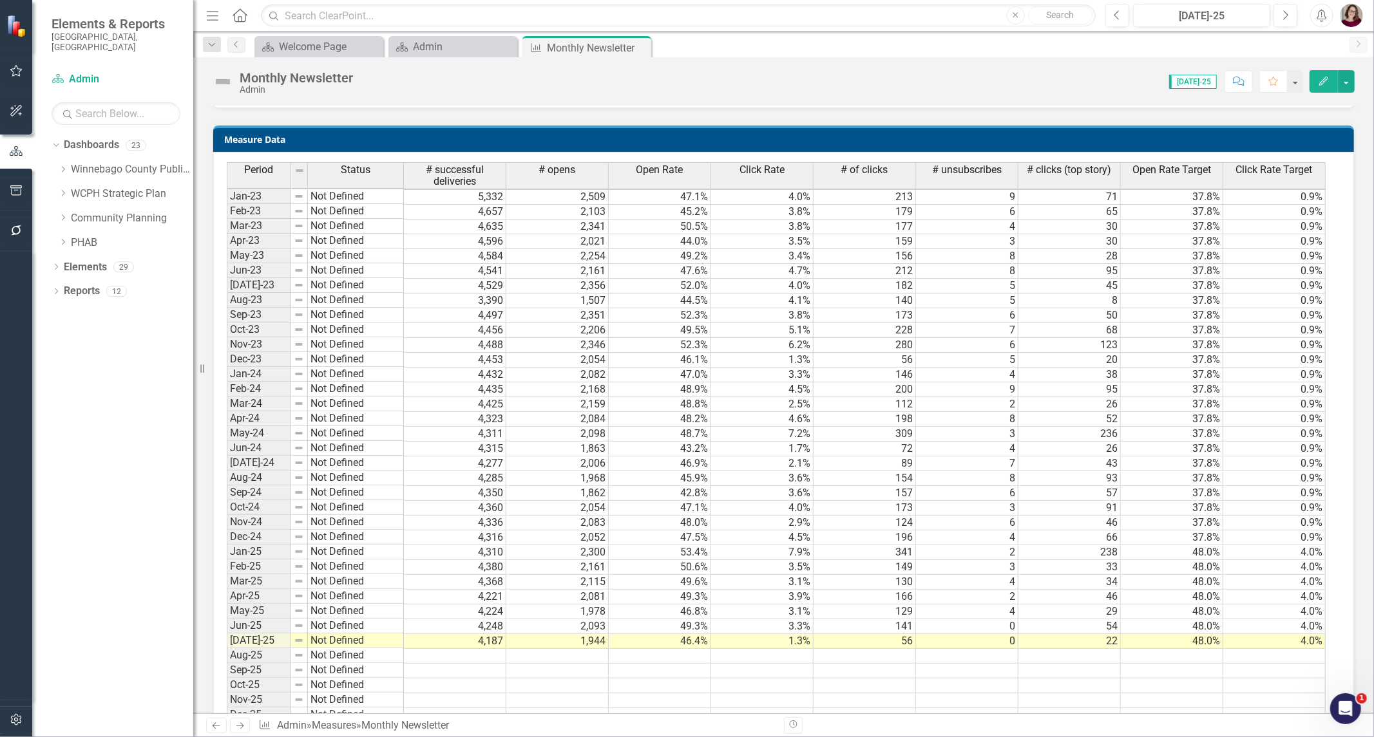
scroll to position [880, 0]
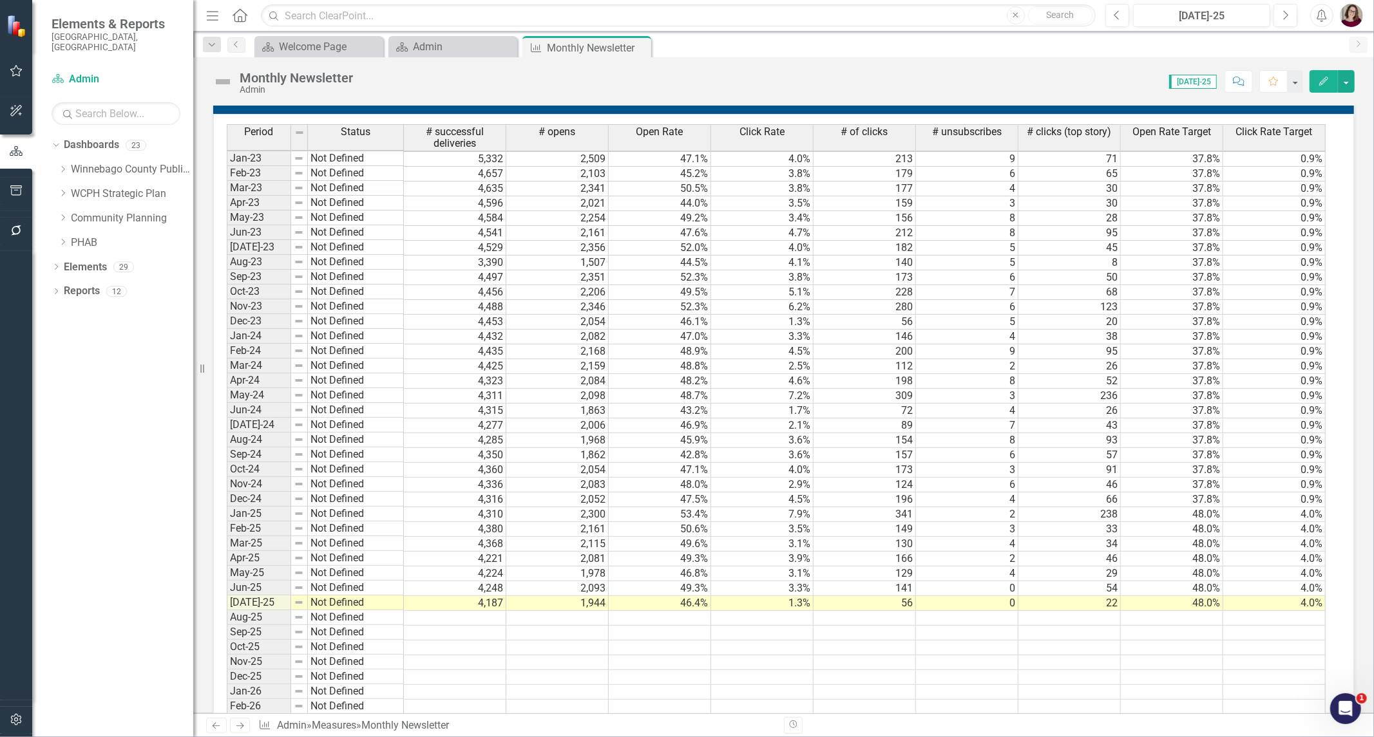
click at [494, 615] on td at bounding box center [455, 618] width 102 height 15
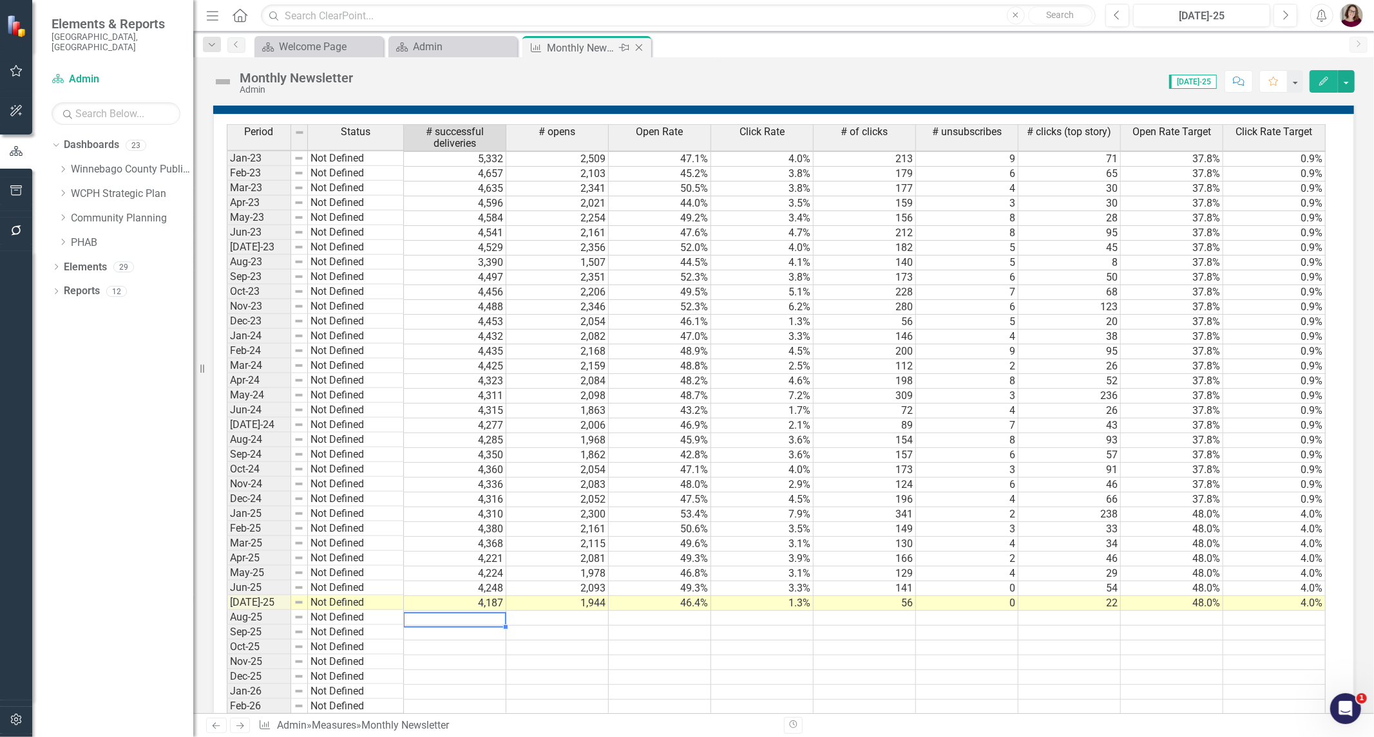
click at [647, 46] on div "Close" at bounding box center [640, 48] width 16 height 16
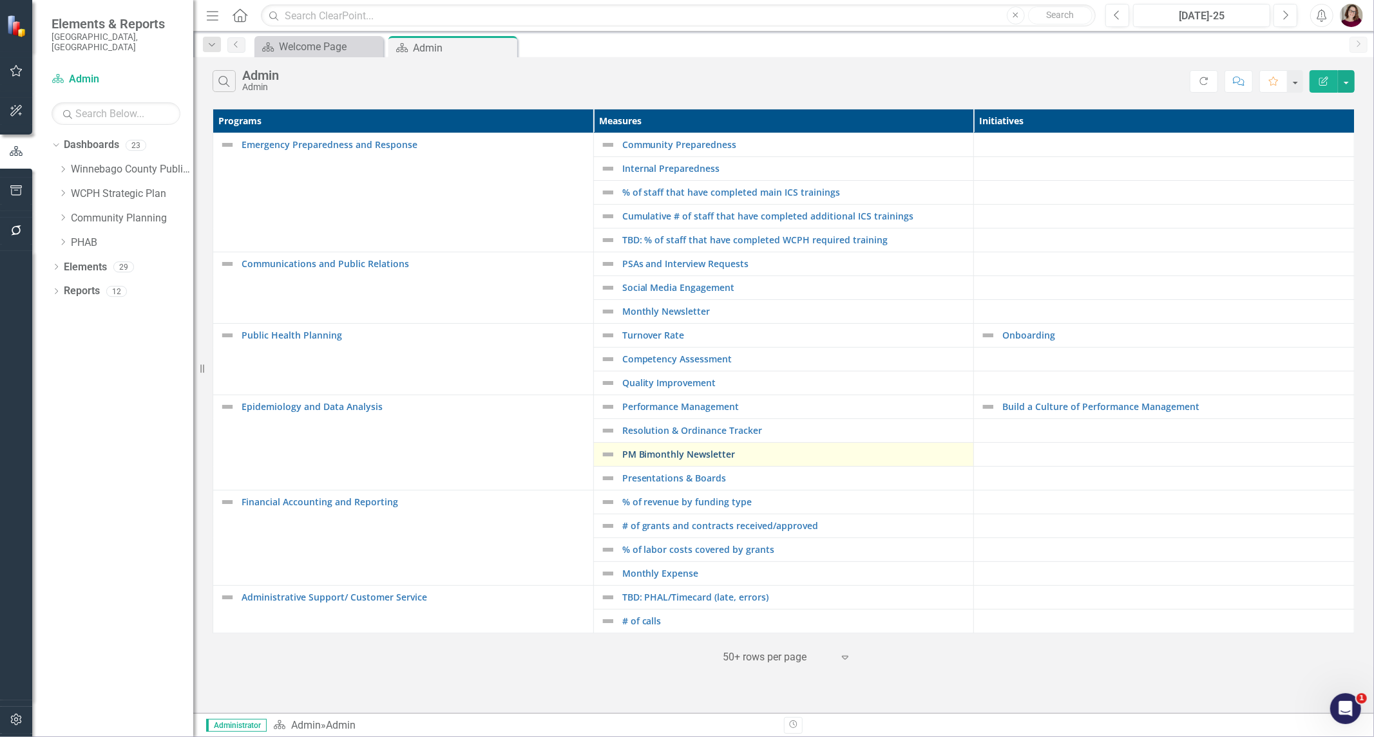
click at [710, 452] on link "PM Bimonthly Newsletter" at bounding box center [794, 454] width 345 height 10
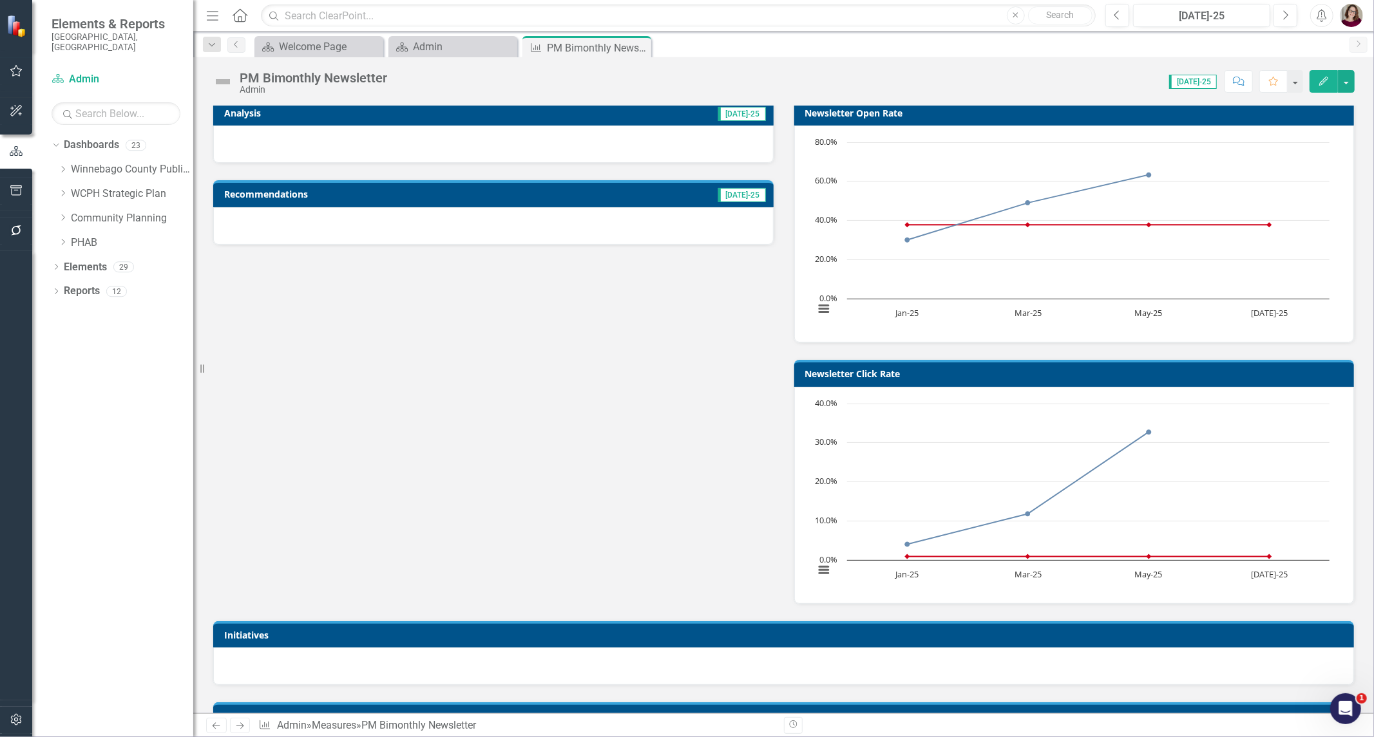
scroll to position [500, 0]
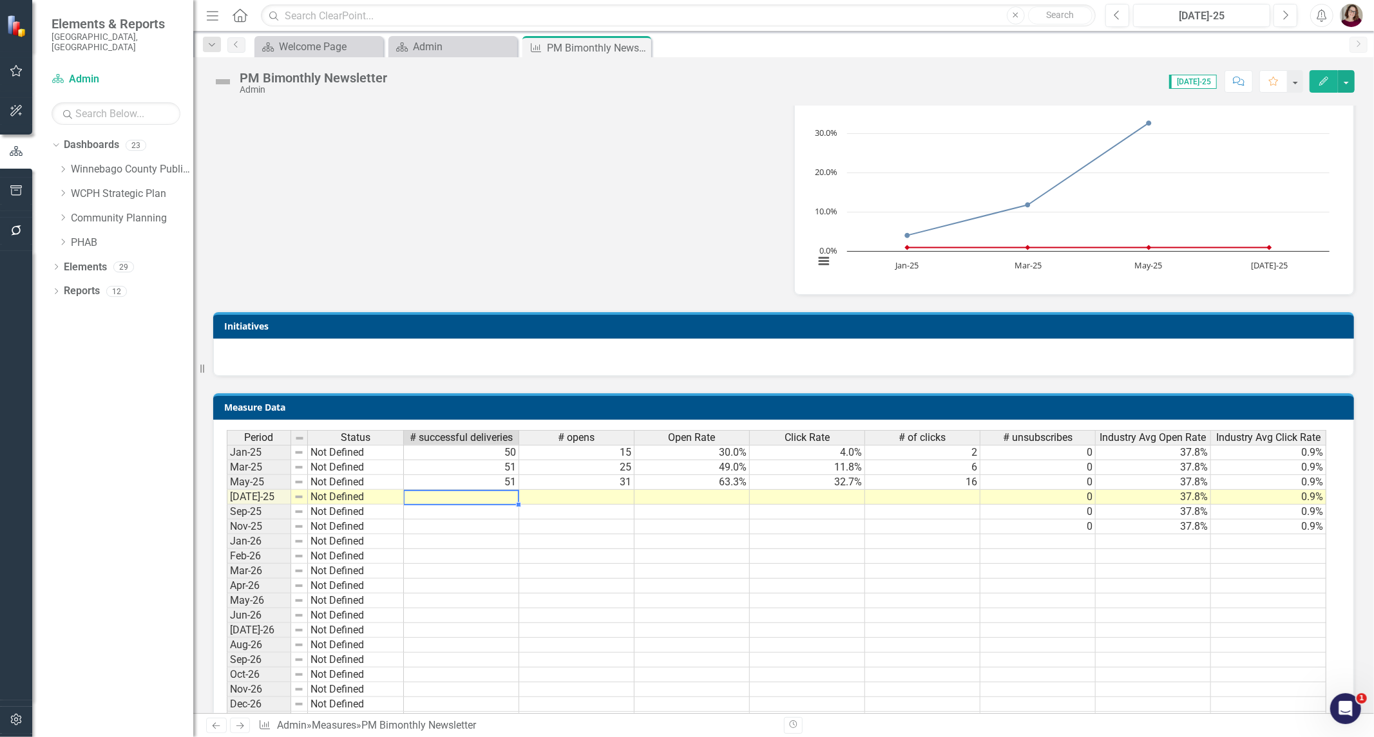
click at [492, 500] on td at bounding box center [461, 497] width 115 height 15
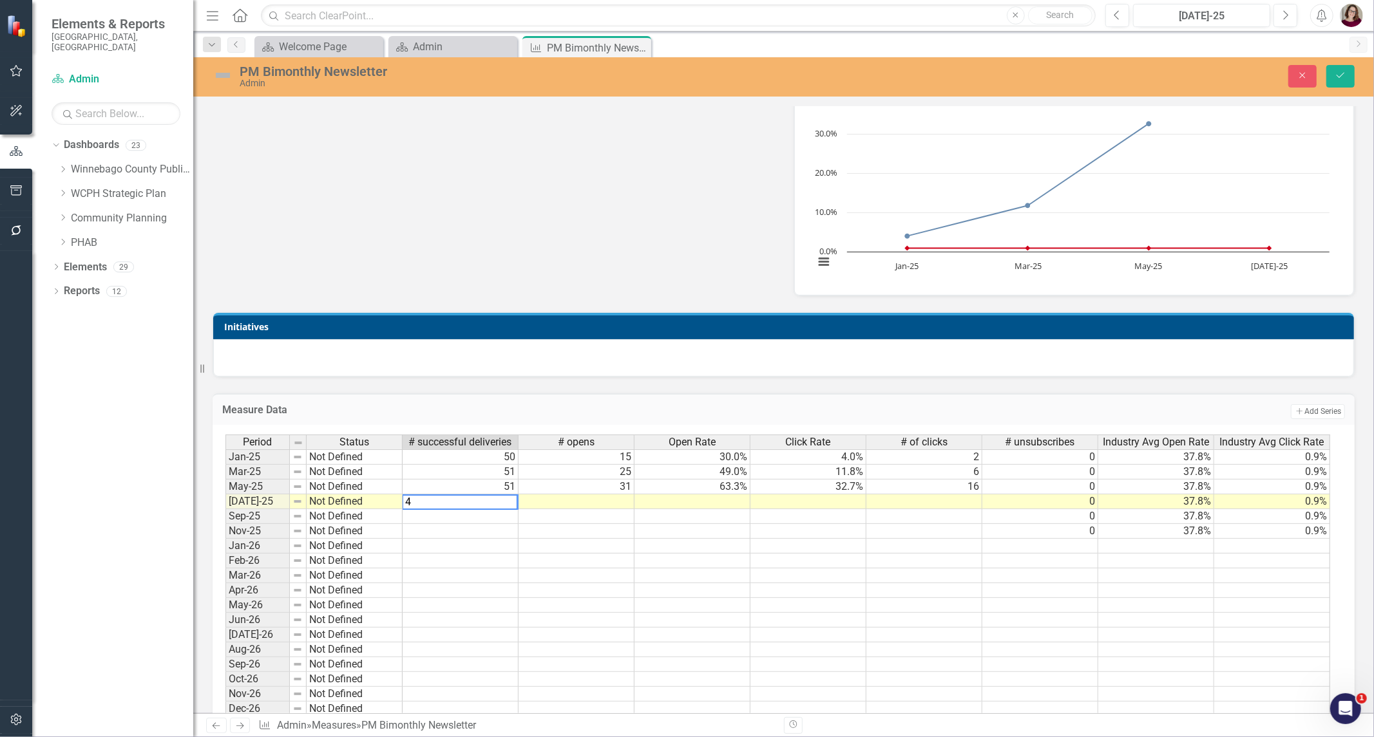
type textarea "49"
type textarea "28"
type textarea "57.1"
type textarea "14.3"
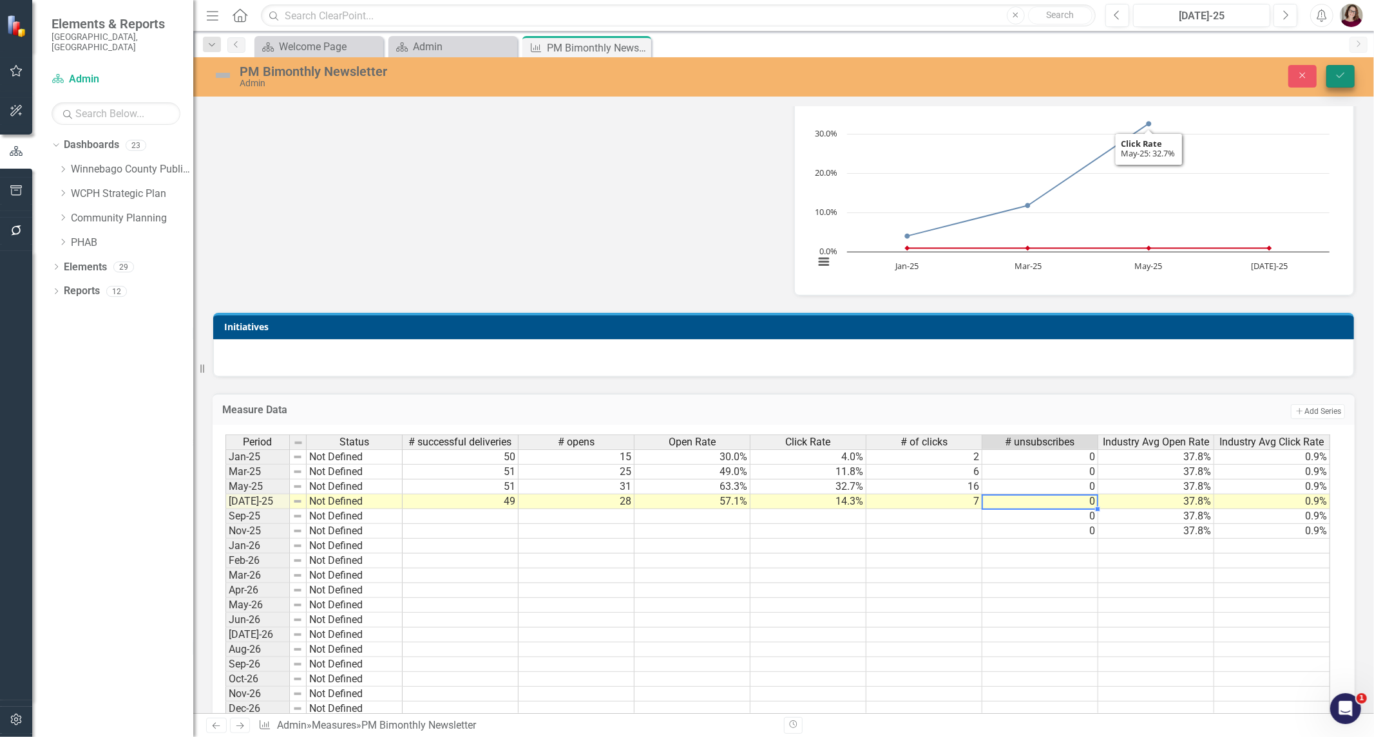
type textarea "0"
click at [1341, 71] on icon "Save" at bounding box center [1340, 75] width 12 height 9
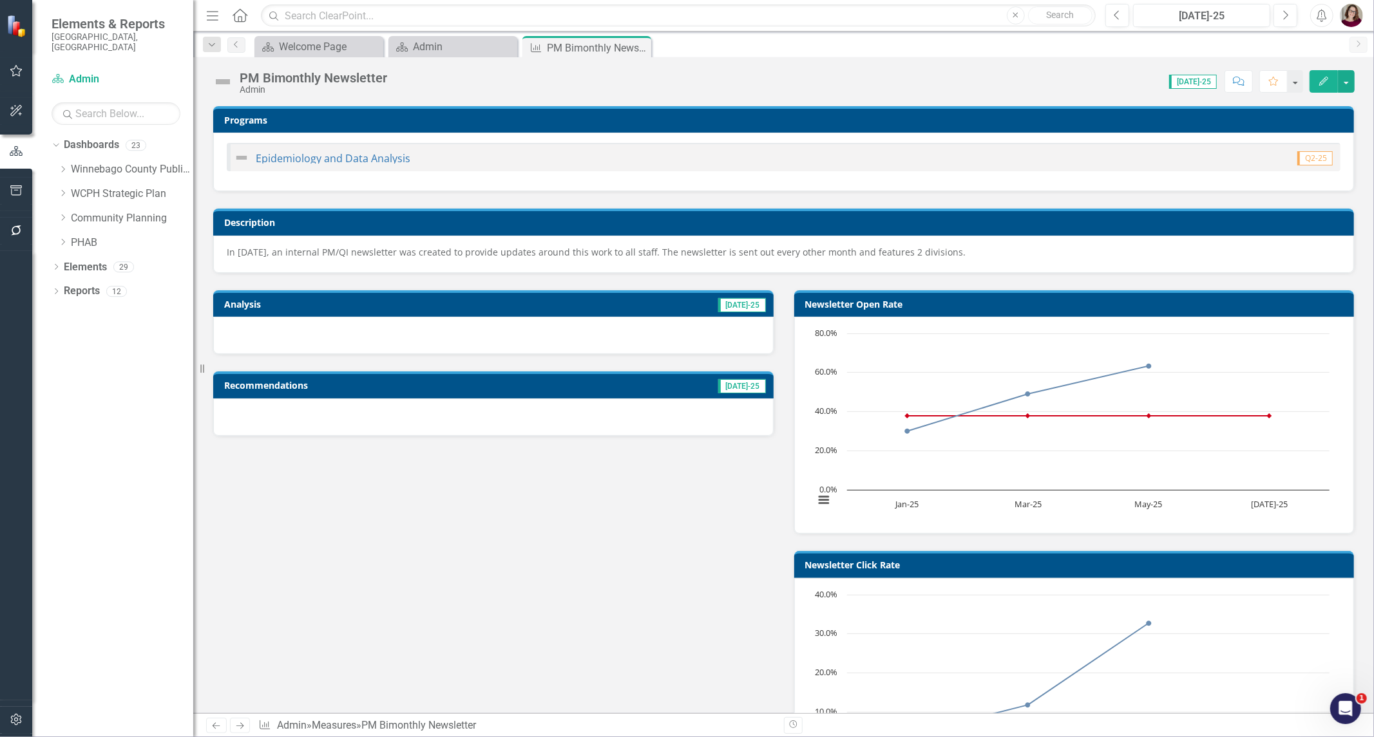
click at [587, 307] on td "[DATE]-25" at bounding box center [612, 305] width 310 height 19
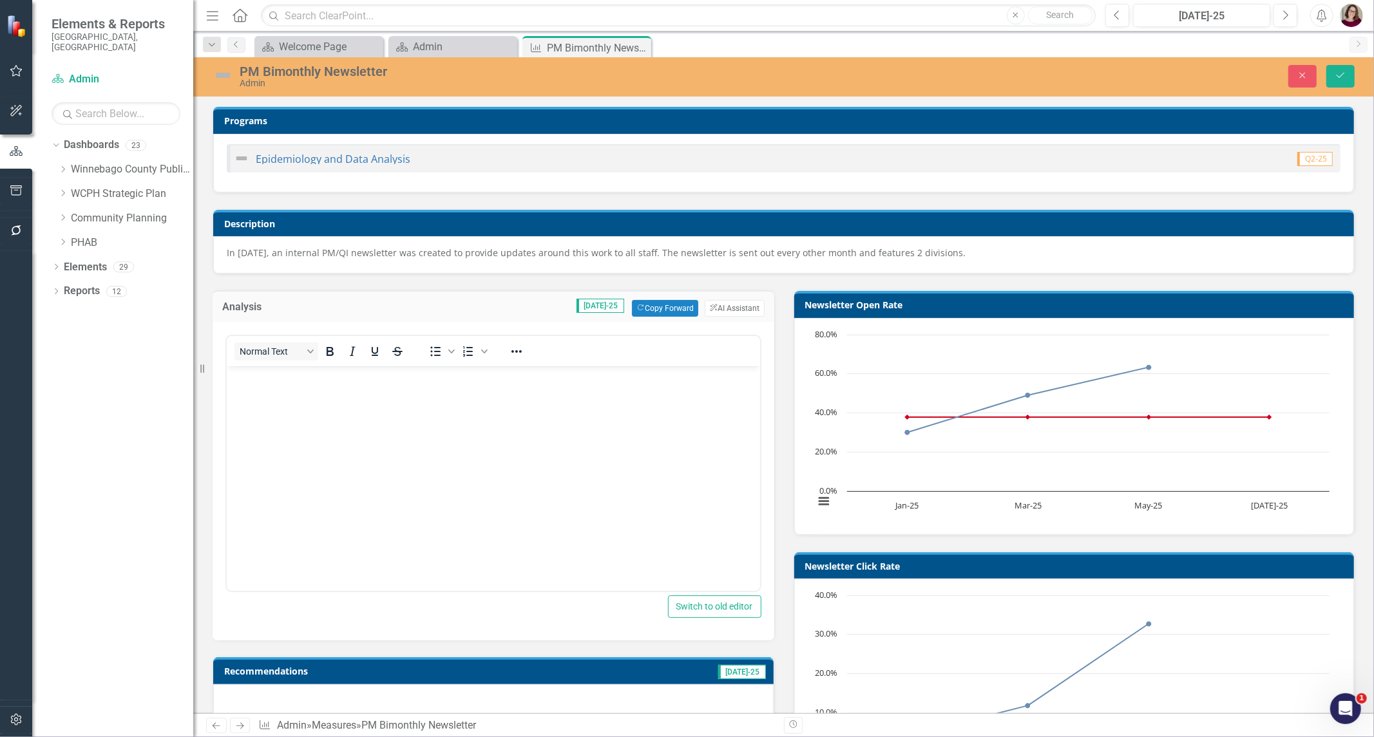
scroll to position [0, 0]
click at [666, 310] on button "Copy Forward Copy Forward" at bounding box center [665, 308] width 66 height 17
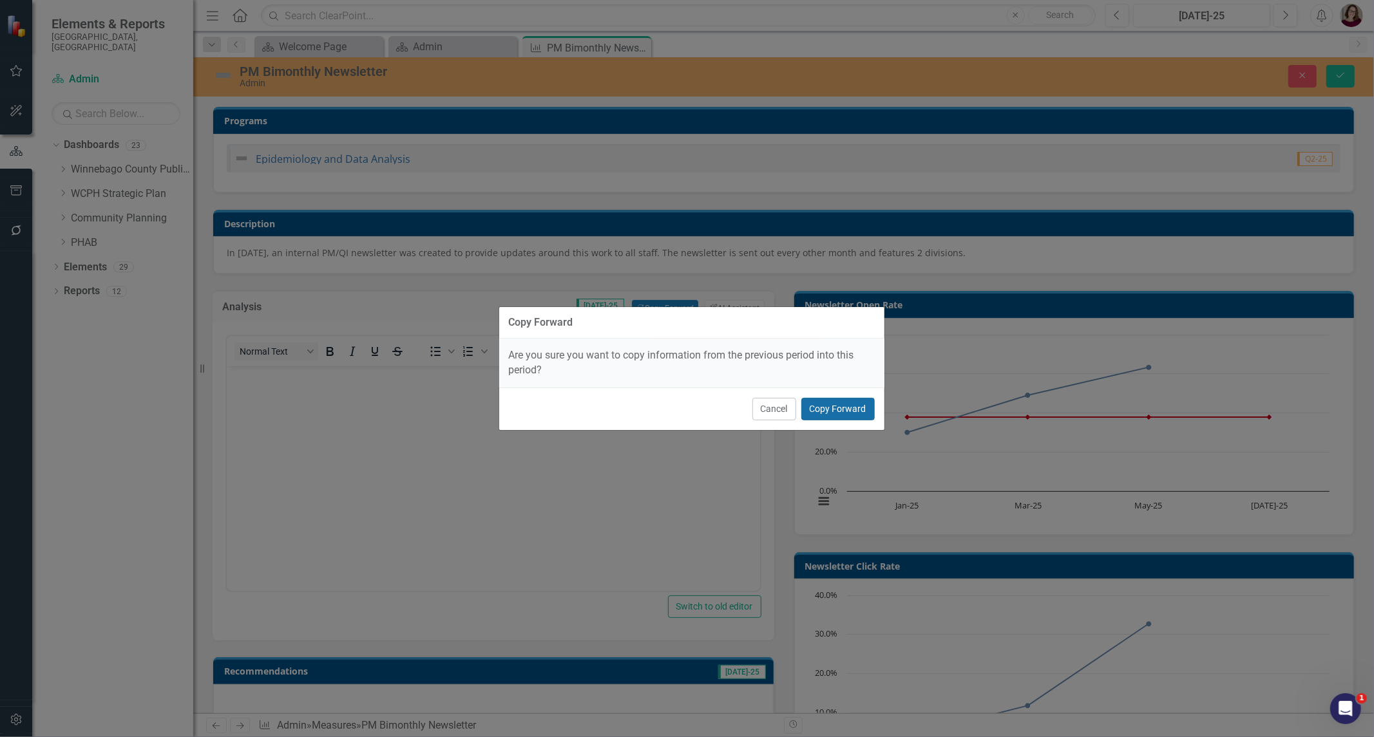
click at [856, 412] on button "Copy Forward" at bounding box center [837, 409] width 73 height 23
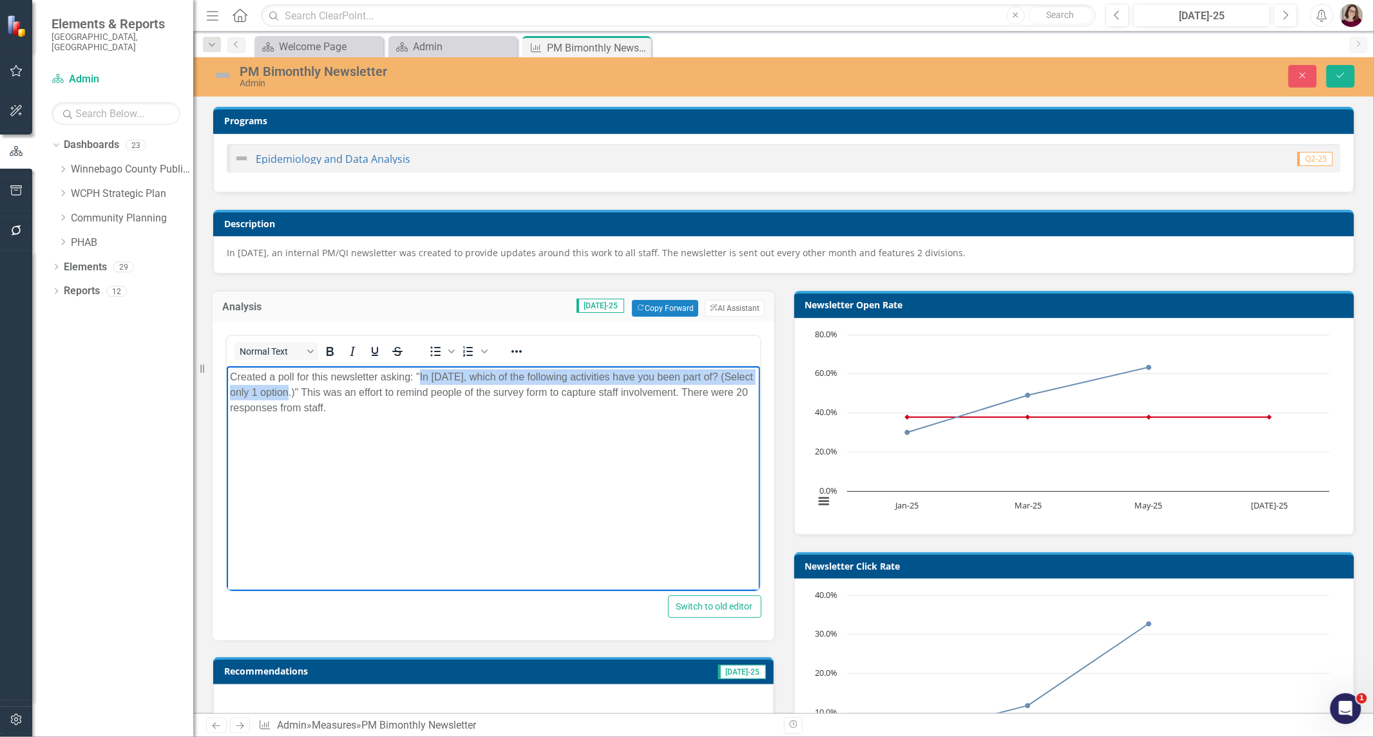
drag, startPoint x: 292, startPoint y: 391, endPoint x: 419, endPoint y: 378, distance: 127.5
click at [419, 378] on p "Created a poll for this newsletter asking: "In [DATE], which of the following a…" at bounding box center [492, 393] width 527 height 46
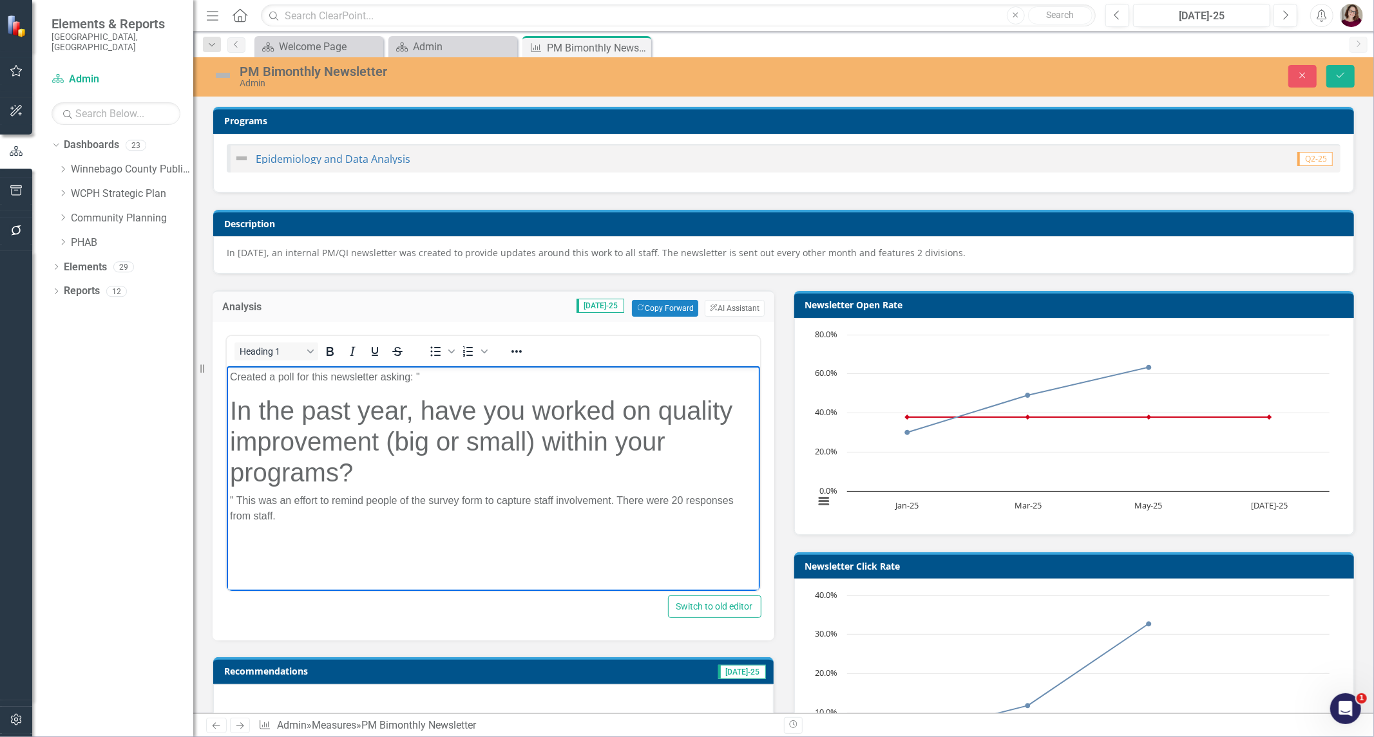
click at [381, 377] on p "Created a poll for this newsletter asking: "" at bounding box center [492, 377] width 527 height 15
click at [507, 352] on button "Reveal or hide additional toolbar items" at bounding box center [516, 352] width 22 height 18
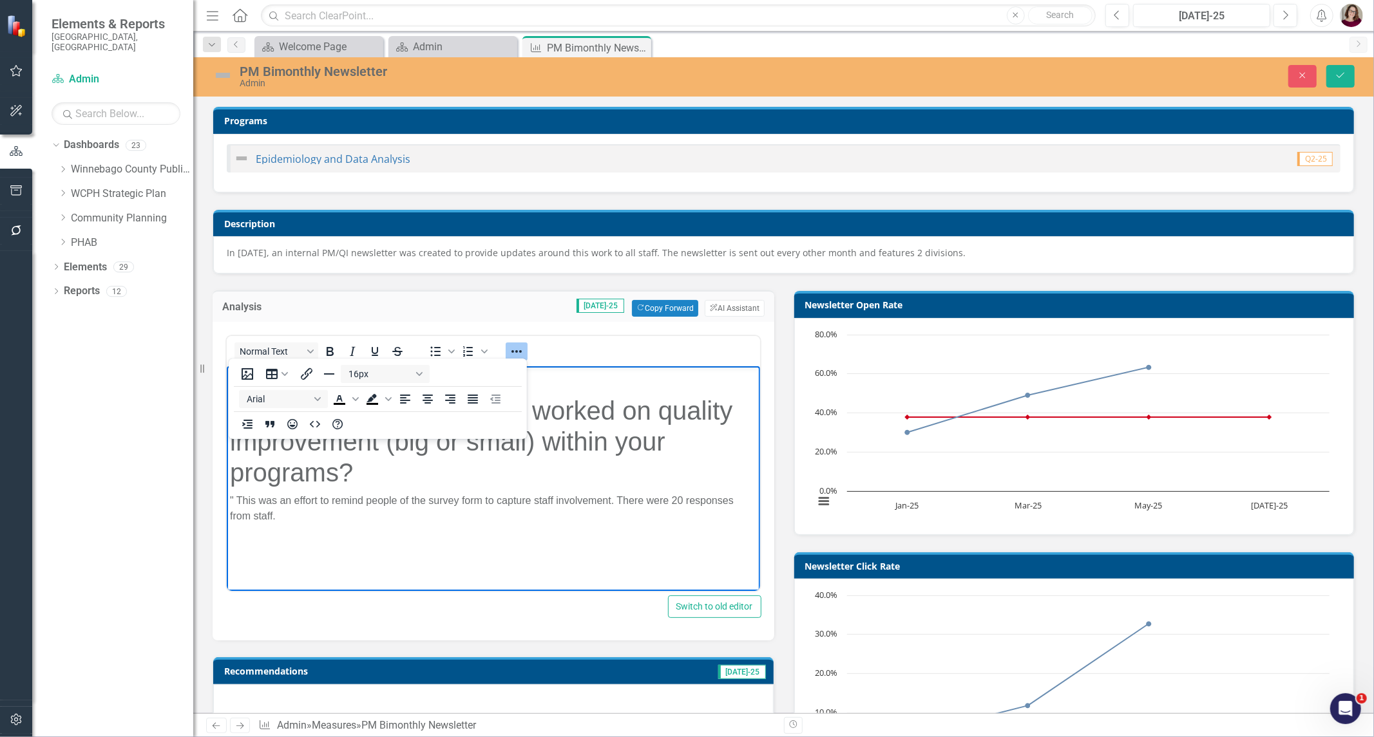
click at [395, 557] on body "Created a poll for this newsletter asking: " In the past year, have you worked …" at bounding box center [492, 462] width 533 height 193
click at [580, 385] on body "Created a poll for this newsletter asking: " In the past year, have you worked …" at bounding box center [492, 462] width 533 height 193
click at [516, 353] on icon "Reveal or hide additional toolbar items" at bounding box center [516, 351] width 15 height 15
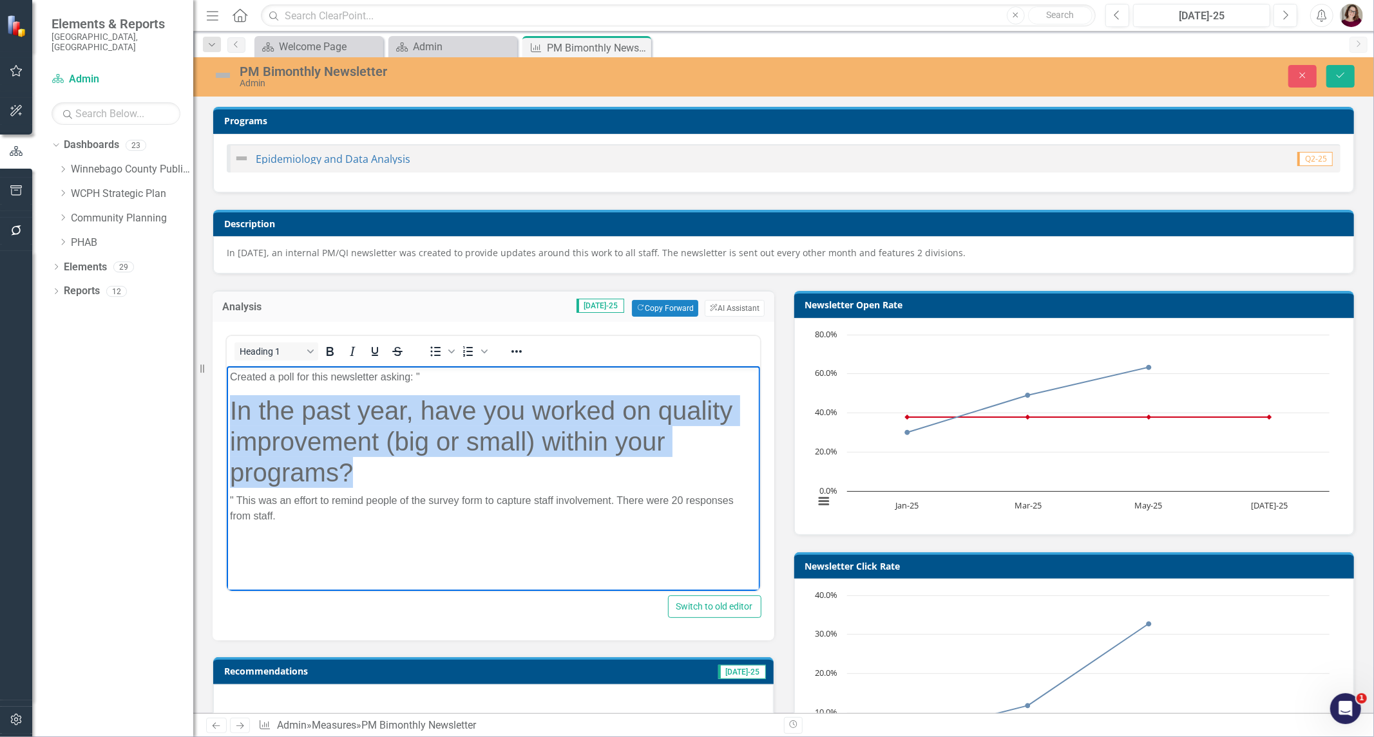
drag, startPoint x: 353, startPoint y: 470, endPoint x: 224, endPoint y: 397, distance: 147.9
click at [226, 397] on html "Created a poll for this newsletter asking: " In the past year, have you worked …" at bounding box center [492, 462] width 533 height 193
click at [520, 346] on icon "Reveal or hide additional toolbar items" at bounding box center [516, 351] width 15 height 15
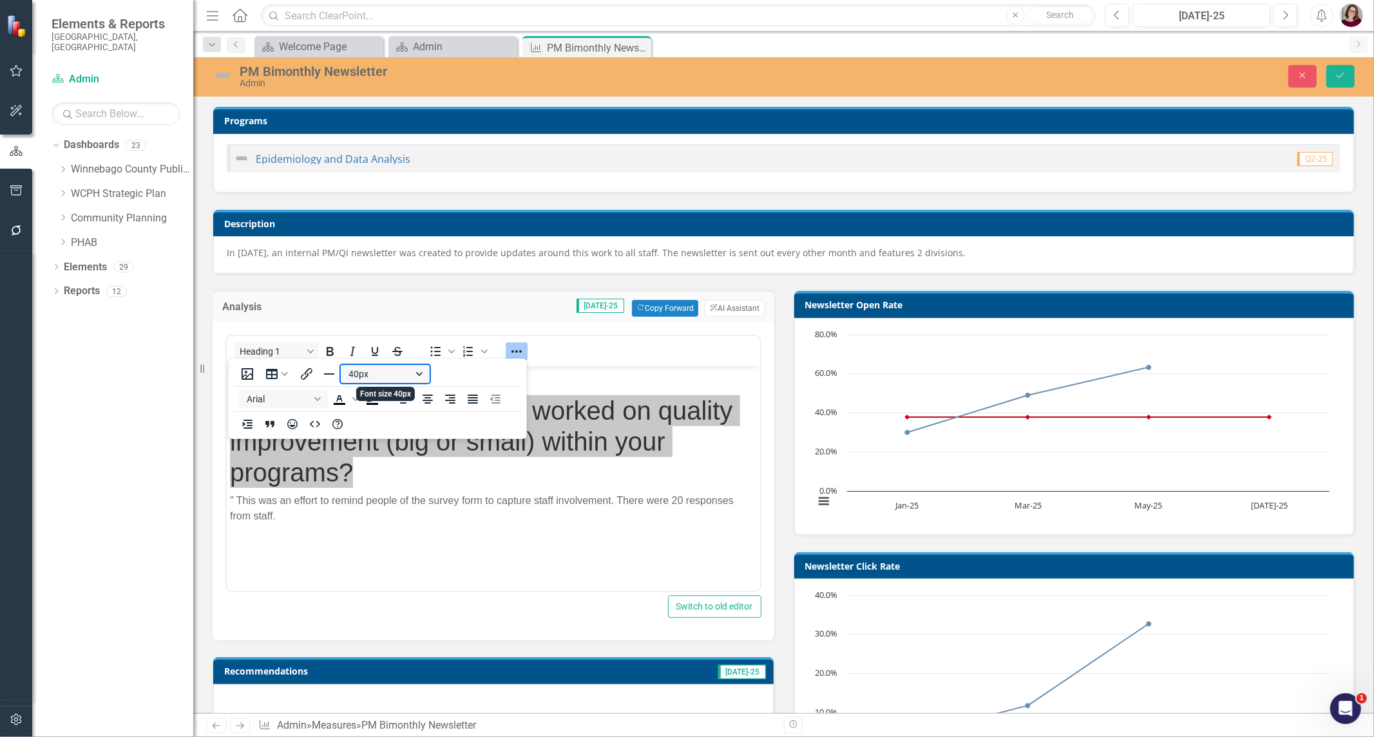
click at [419, 372] on button "40px" at bounding box center [385, 374] width 89 height 18
click at [381, 462] on div "14px" at bounding box center [379, 458] width 55 height 15
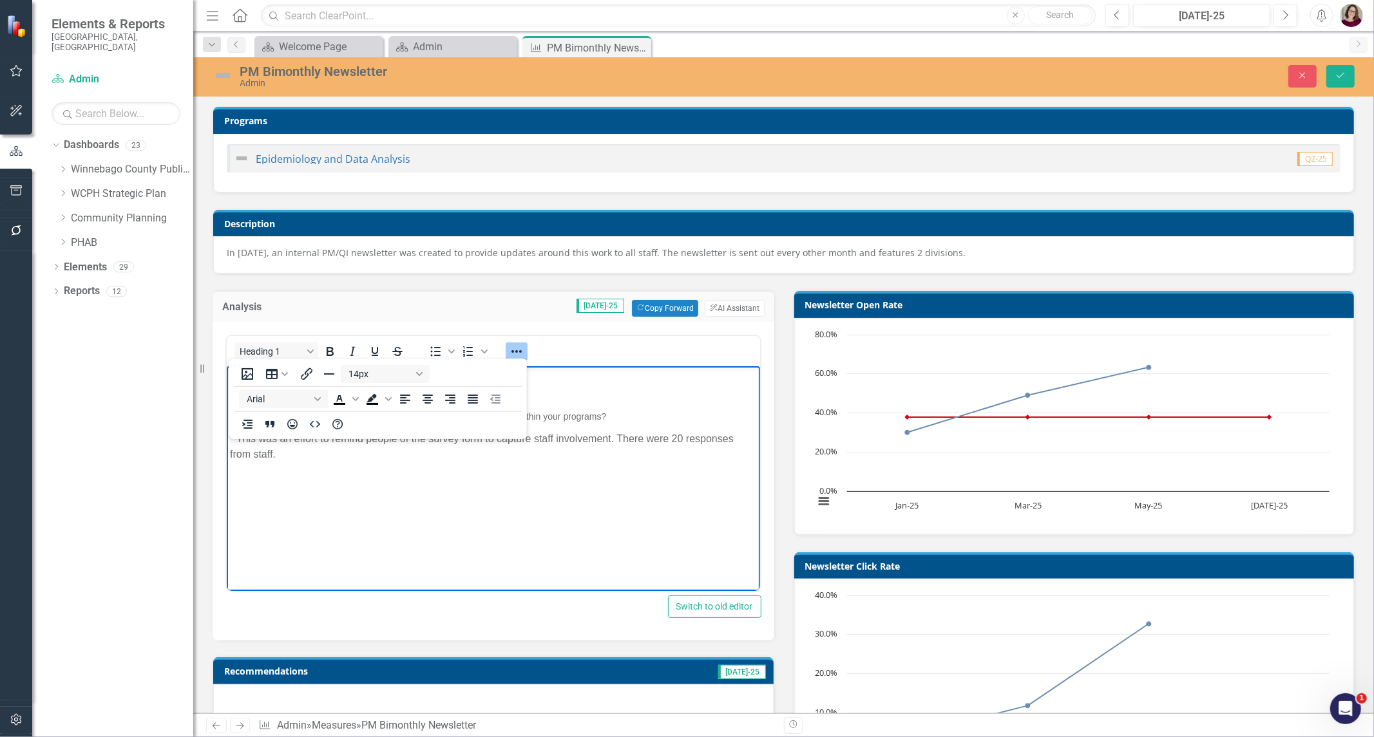
drag, startPoint x: 424, startPoint y: 547, endPoint x: 437, endPoint y: 536, distance: 16.9
click at [426, 547] on body "Created a poll for this newsletter asking: " In the past year, have you worked …" at bounding box center [492, 462] width 533 height 193
click at [575, 390] on body "Created a poll for this newsletter asking: " In the past year, have you worked …" at bounding box center [492, 462] width 533 height 193
click at [516, 350] on icon "Reveal or hide additional toolbar items" at bounding box center [516, 351] width 10 height 3
click at [520, 389] on body "Created a poll for this newsletter asking: " In the past year, have you worked …" at bounding box center [492, 462] width 533 height 193
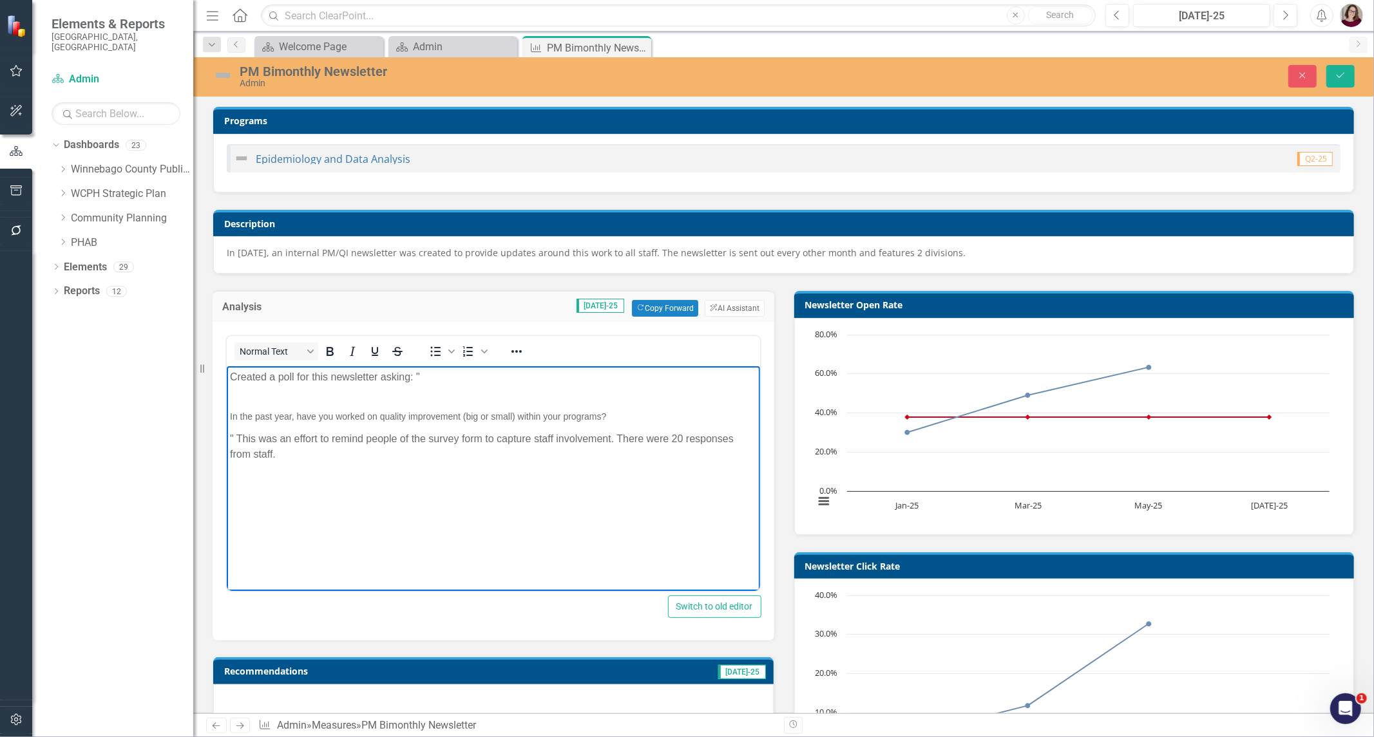
click at [453, 377] on p "Created a poll for this newsletter asking: "" at bounding box center [492, 377] width 527 height 15
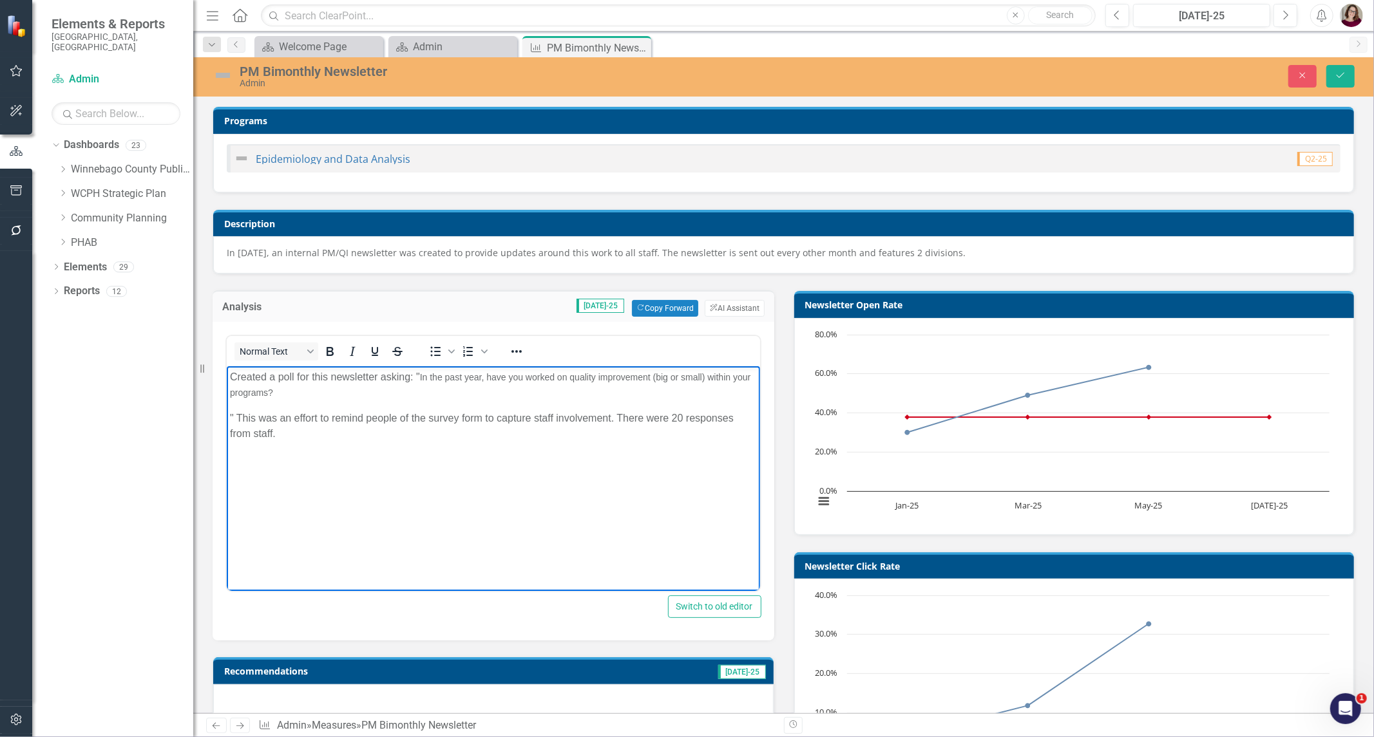
click at [318, 377] on p "Created a poll for this newsletter asking: " In the past year, have you worked …" at bounding box center [492, 385] width 527 height 31
click at [293, 389] on p "Created a poll for this newsletter asking: " In the past year, have you worked …" at bounding box center [492, 385] width 527 height 31
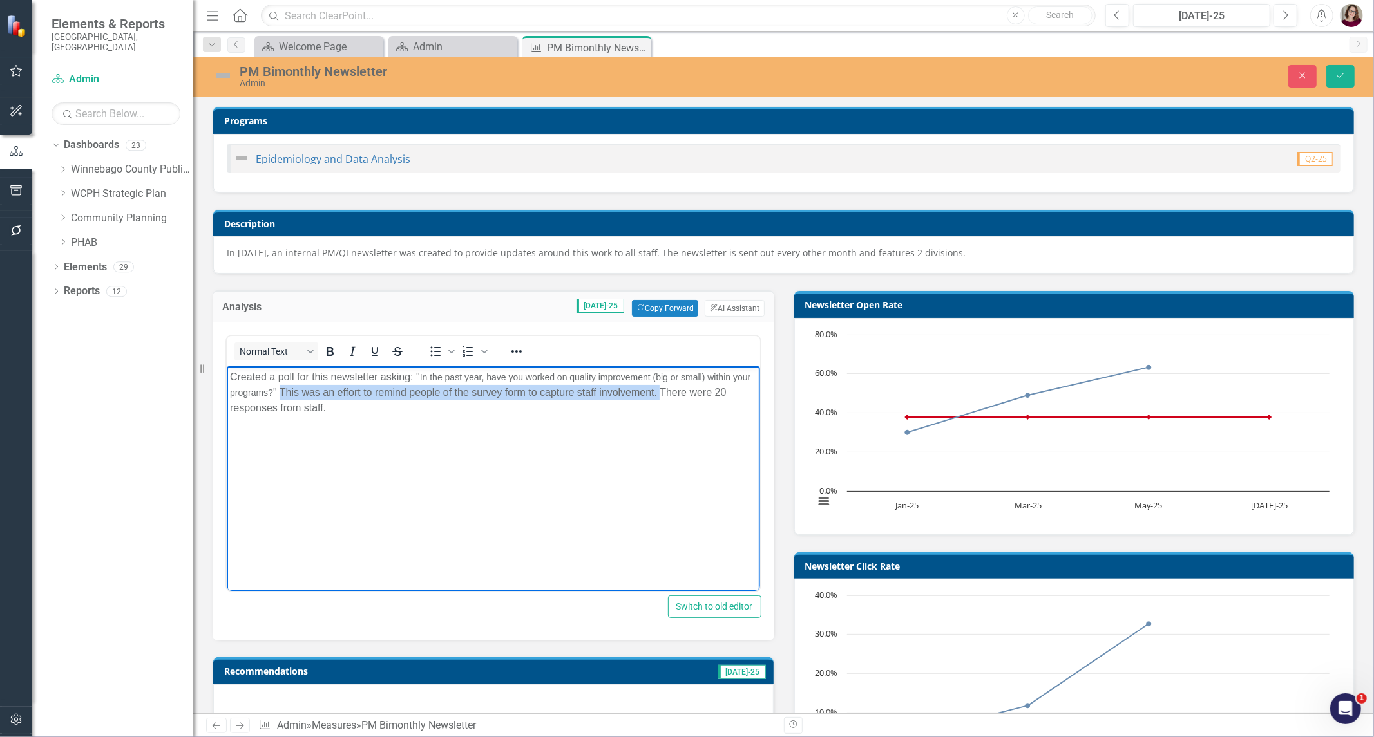
drag, startPoint x: 650, startPoint y: 393, endPoint x: 278, endPoint y: 391, distance: 371.6
click at [278, 391] on p "Created a poll for this newsletter asking: " In the past year, have you worked …" at bounding box center [492, 393] width 527 height 46
click at [339, 392] on p "Created a poll for this newsletter asking: " In the past year, have you worked …" at bounding box center [492, 385] width 527 height 31
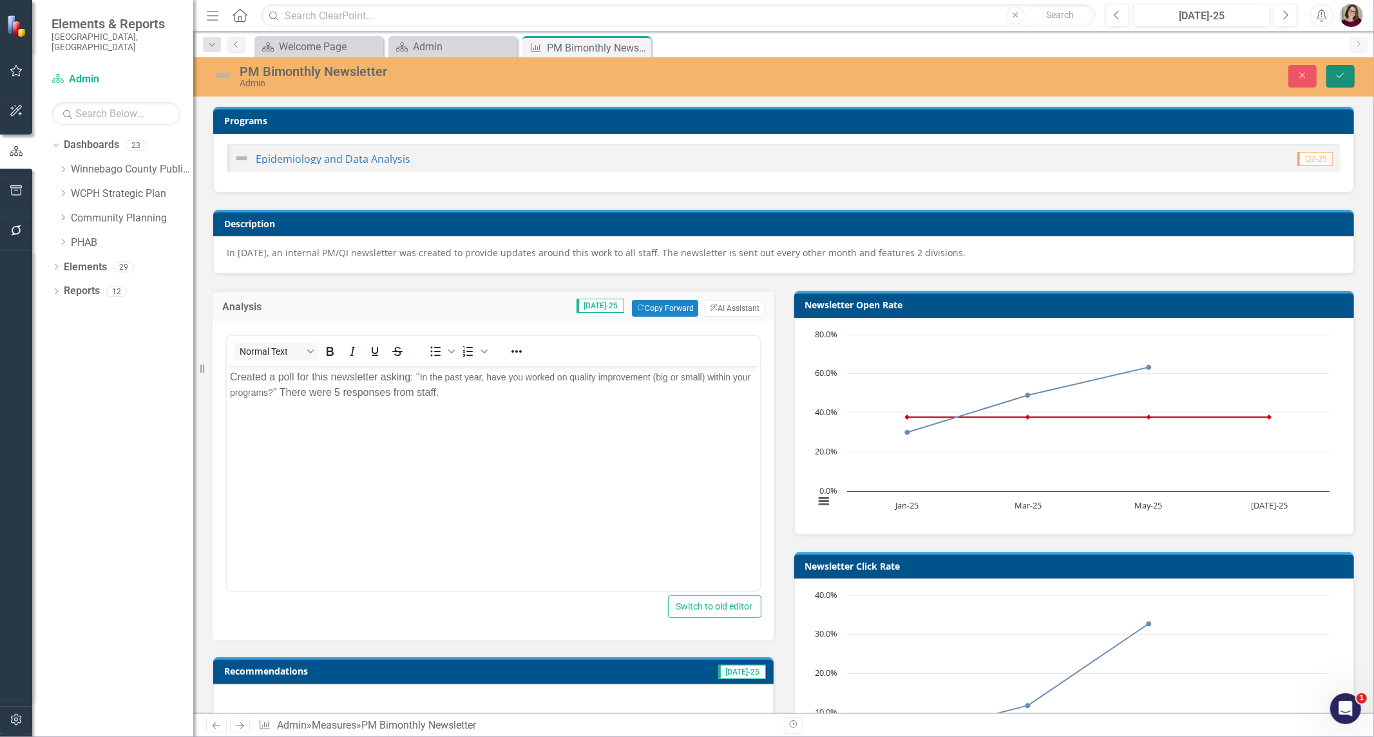
click at [1348, 71] on button "Save" at bounding box center [1340, 76] width 28 height 23
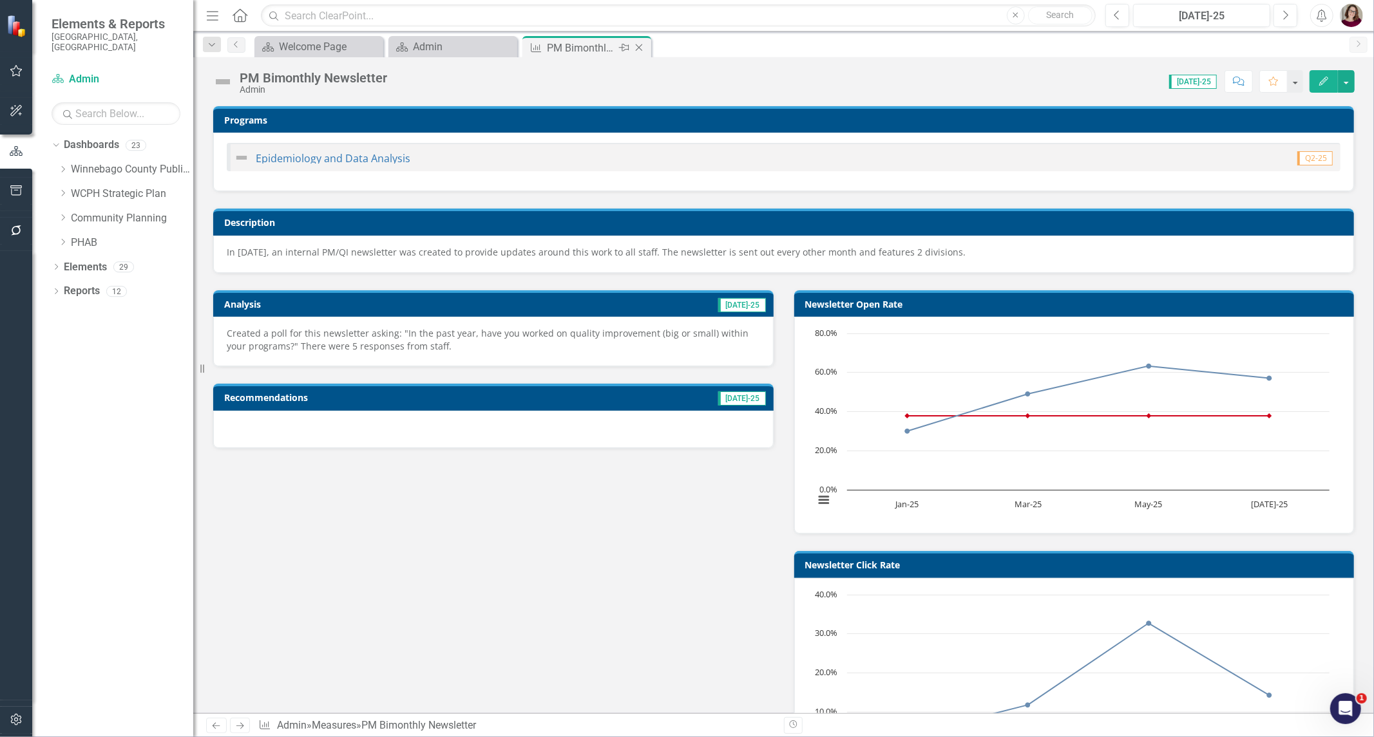
click at [641, 48] on icon "Close" at bounding box center [638, 48] width 13 height 10
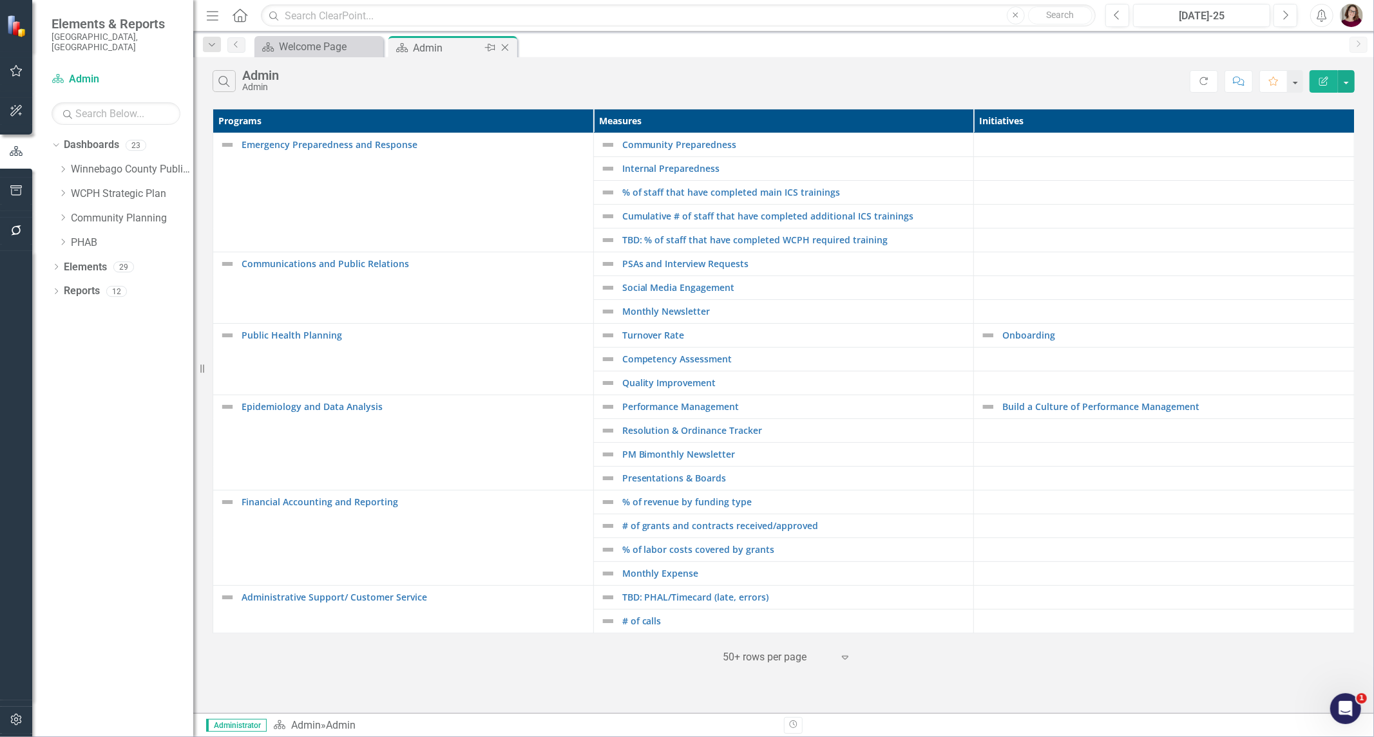
click at [504, 47] on icon "Close" at bounding box center [504, 48] width 13 height 10
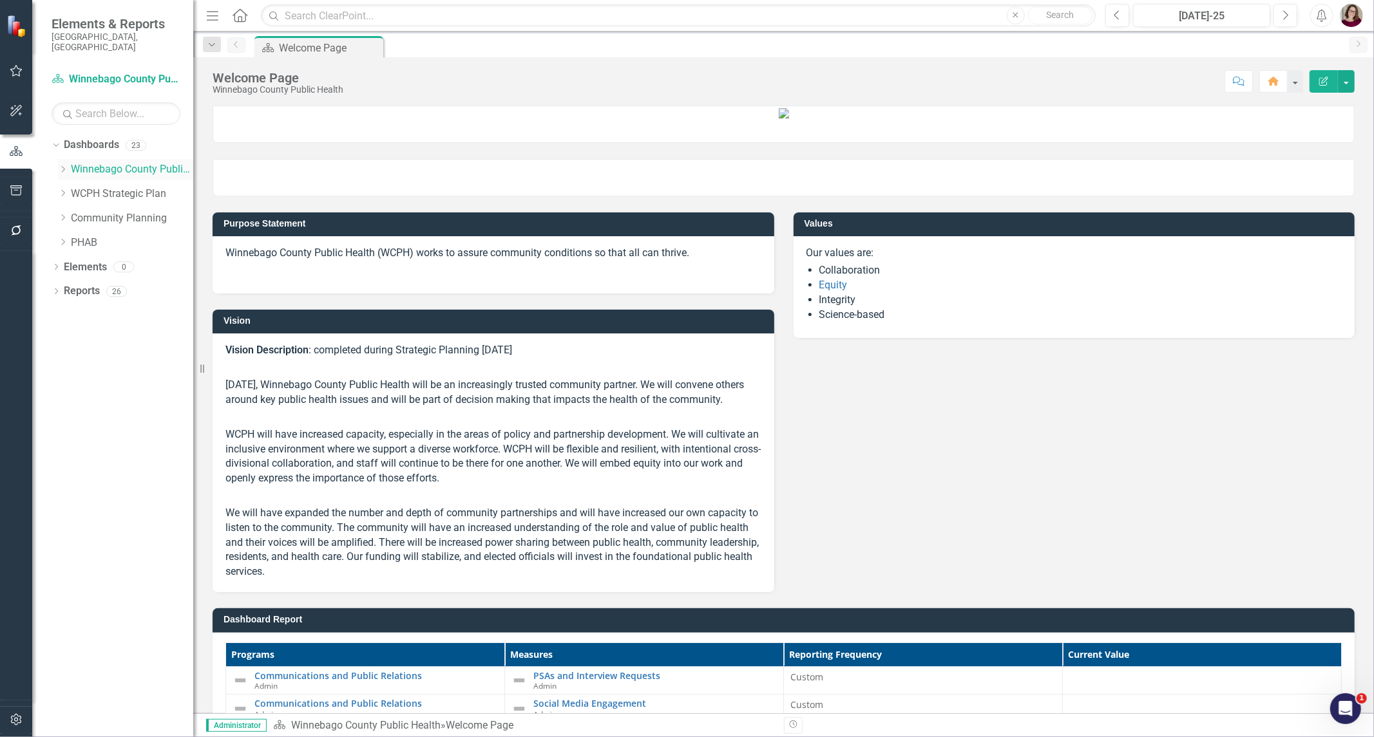
click at [65, 165] on icon "Dropdown" at bounding box center [63, 169] width 10 height 8
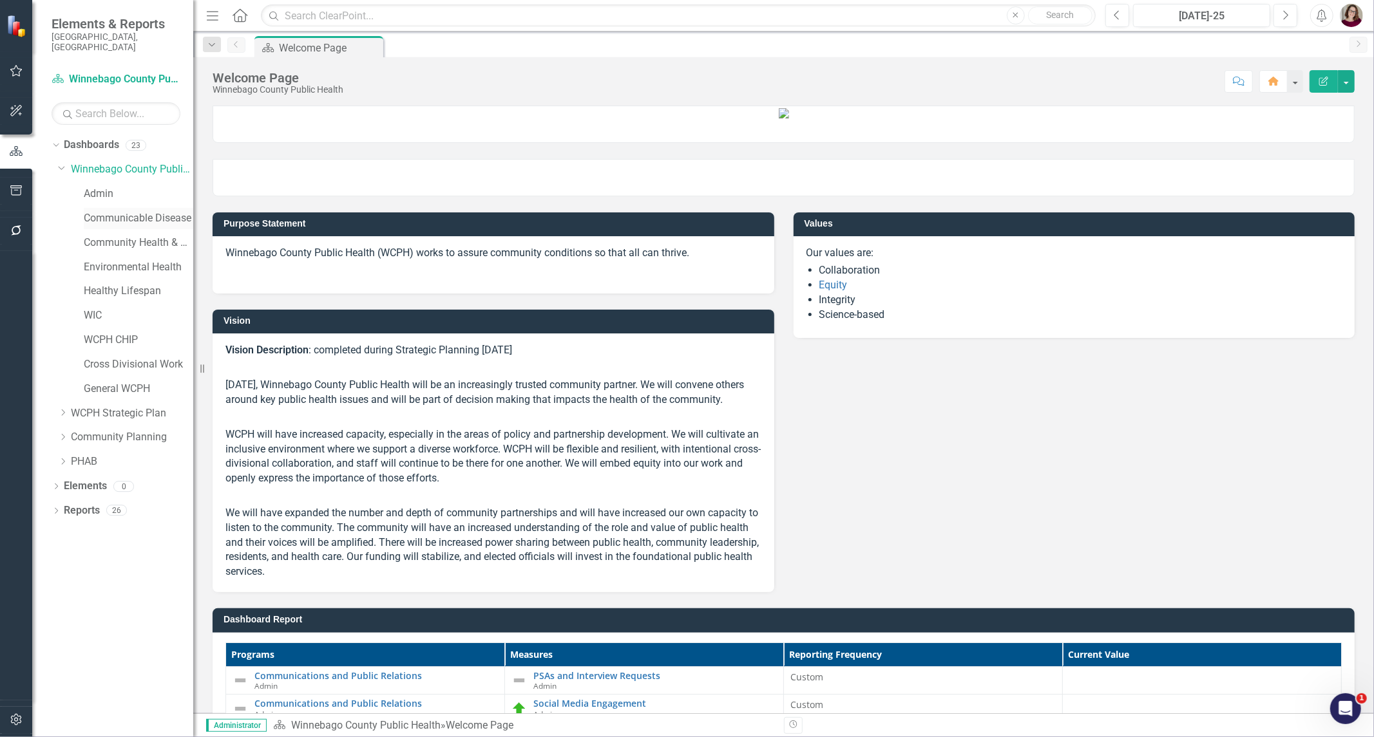
click at [151, 211] on link "Communicable Disease" at bounding box center [138, 218] width 109 height 15
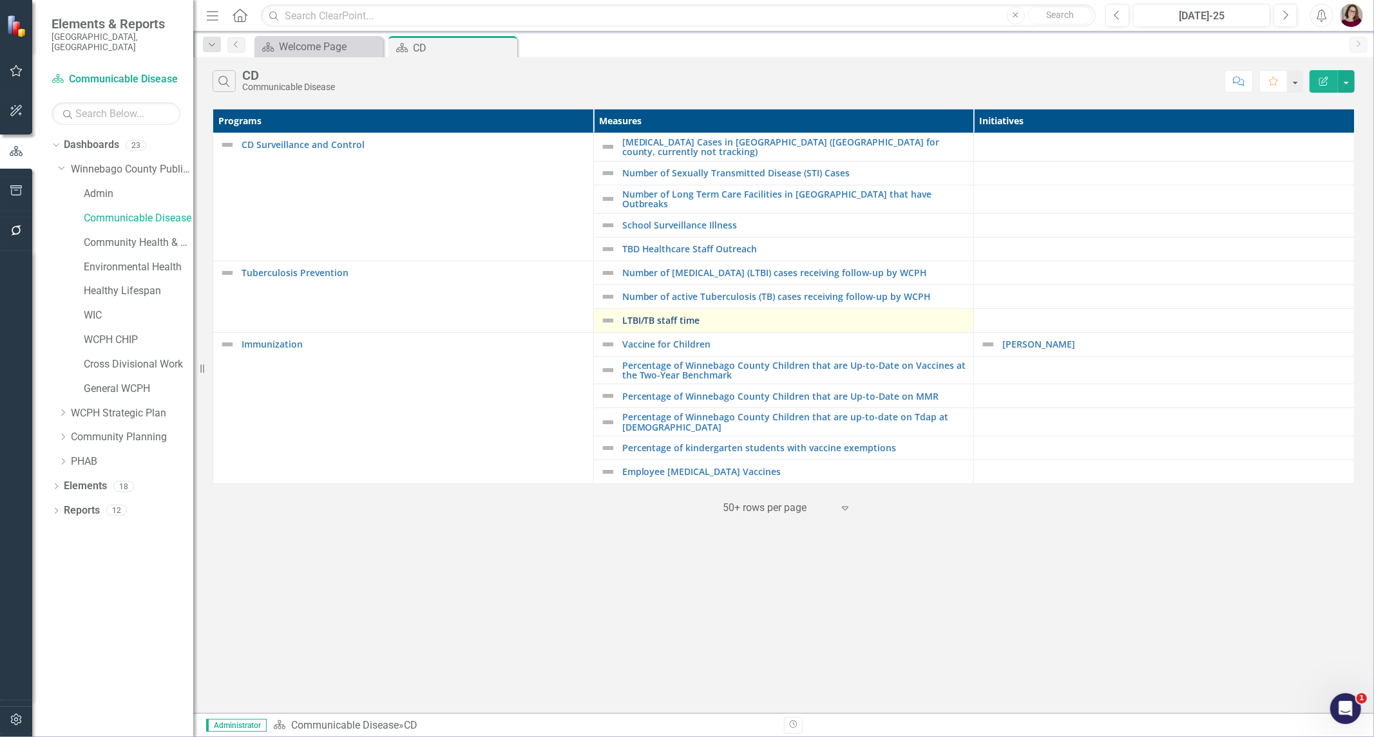
click at [686, 325] on link "LTBI/TB staff time" at bounding box center [794, 321] width 345 height 10
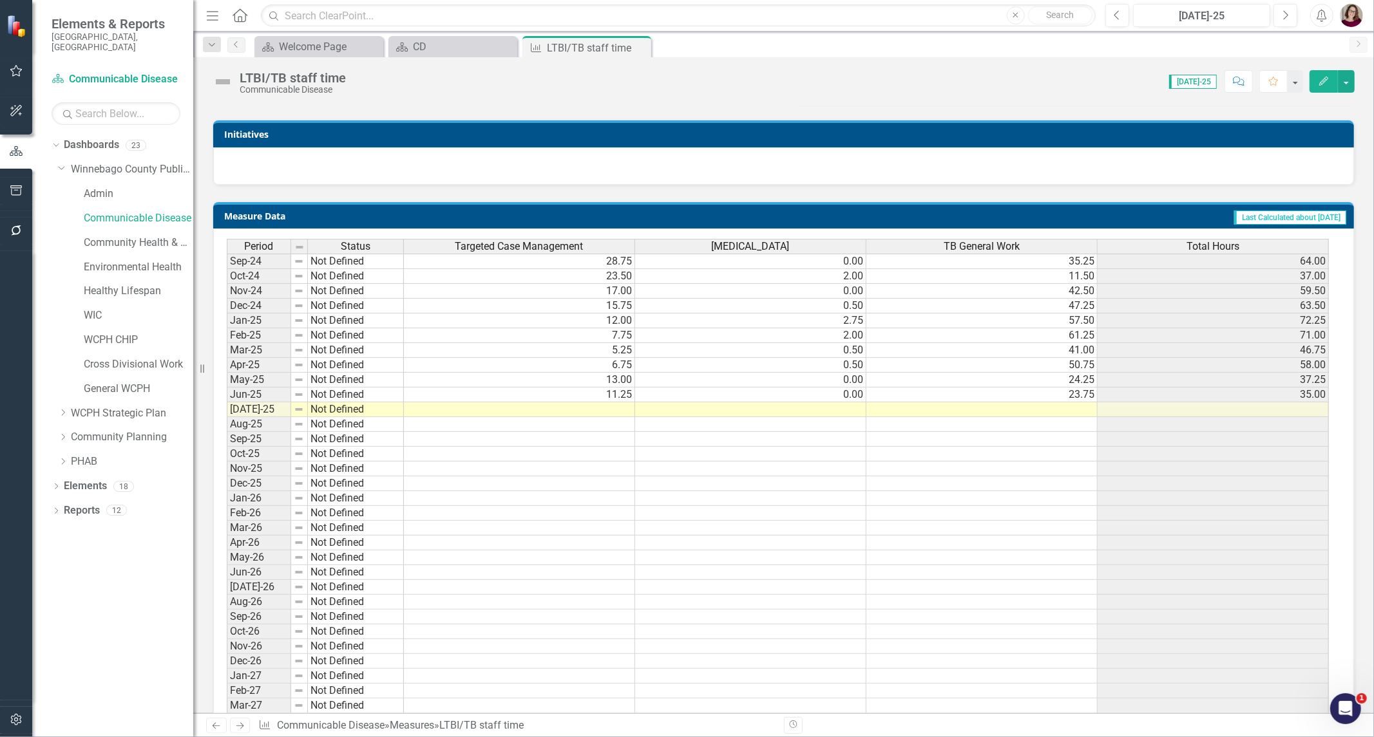
scroll to position [456, 0]
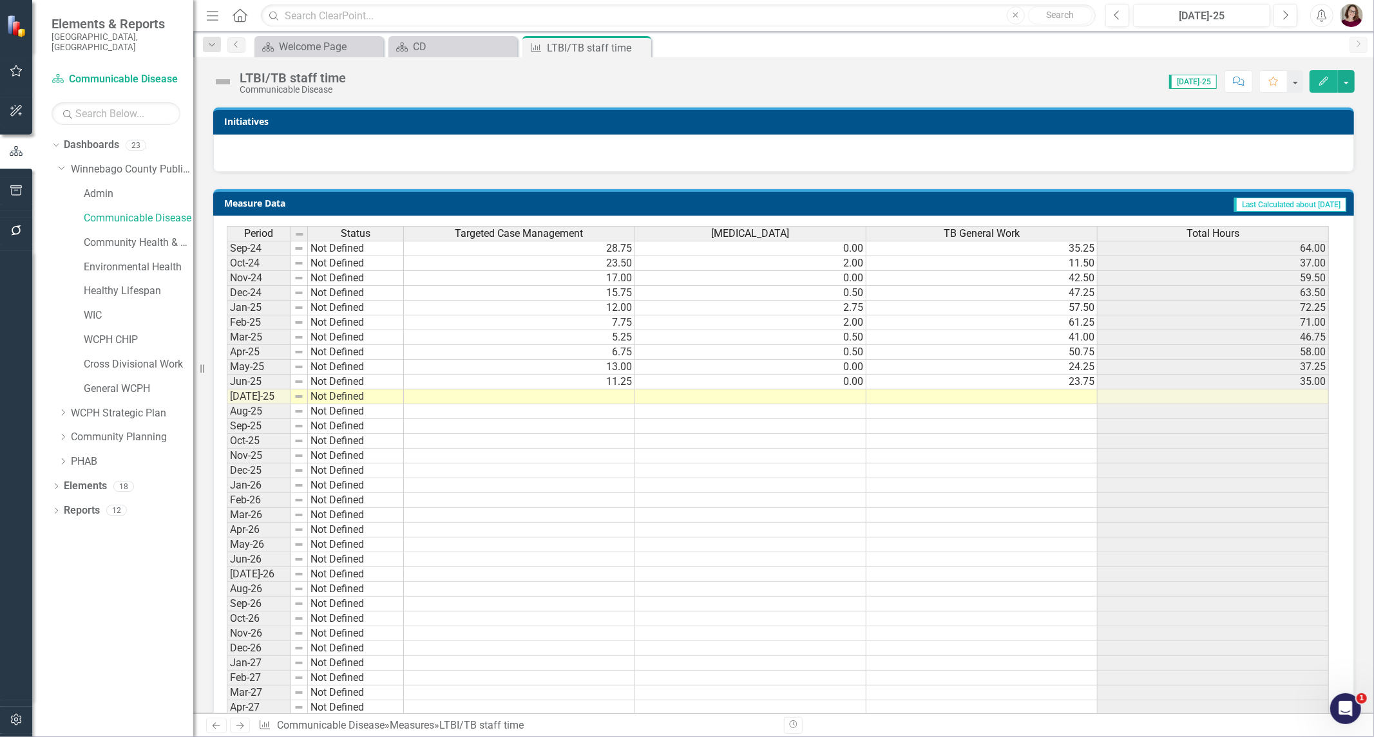
click at [988, 395] on td at bounding box center [981, 397] width 231 height 15
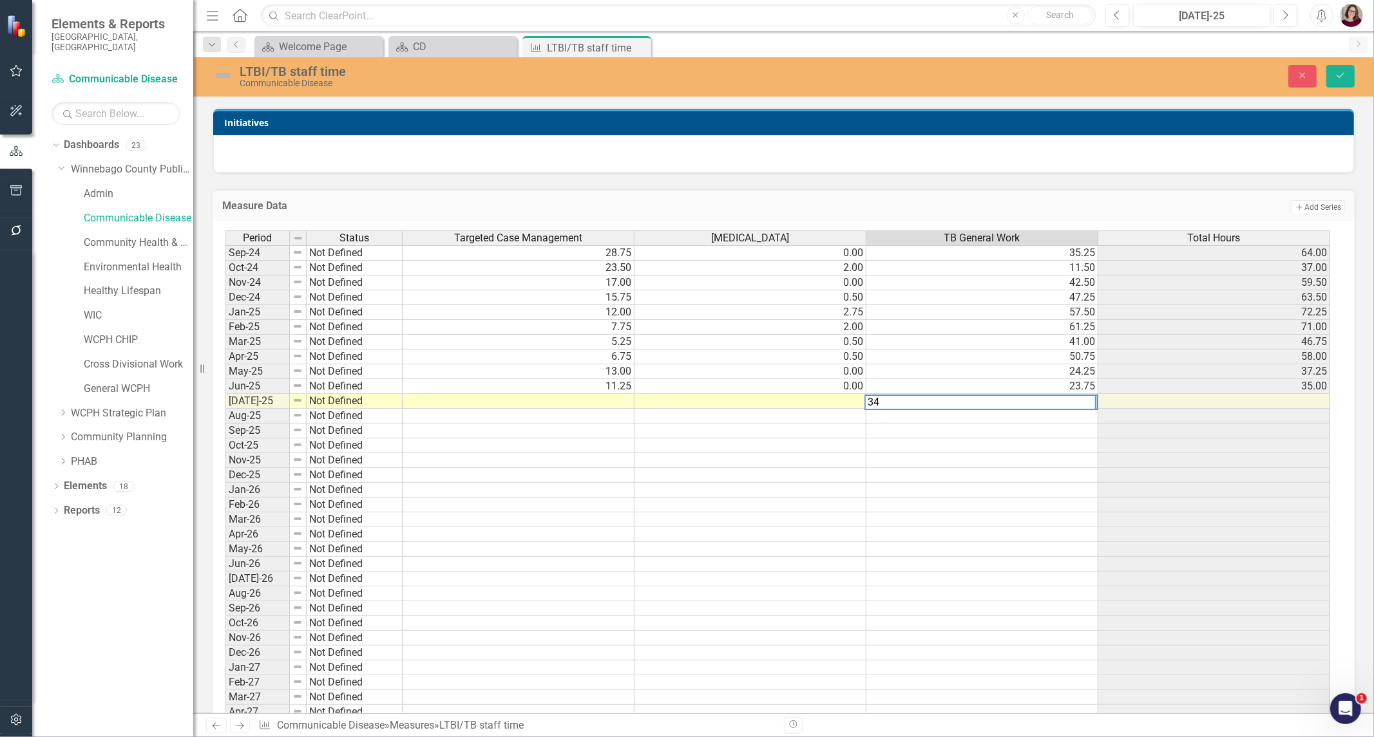
type textarea "34"
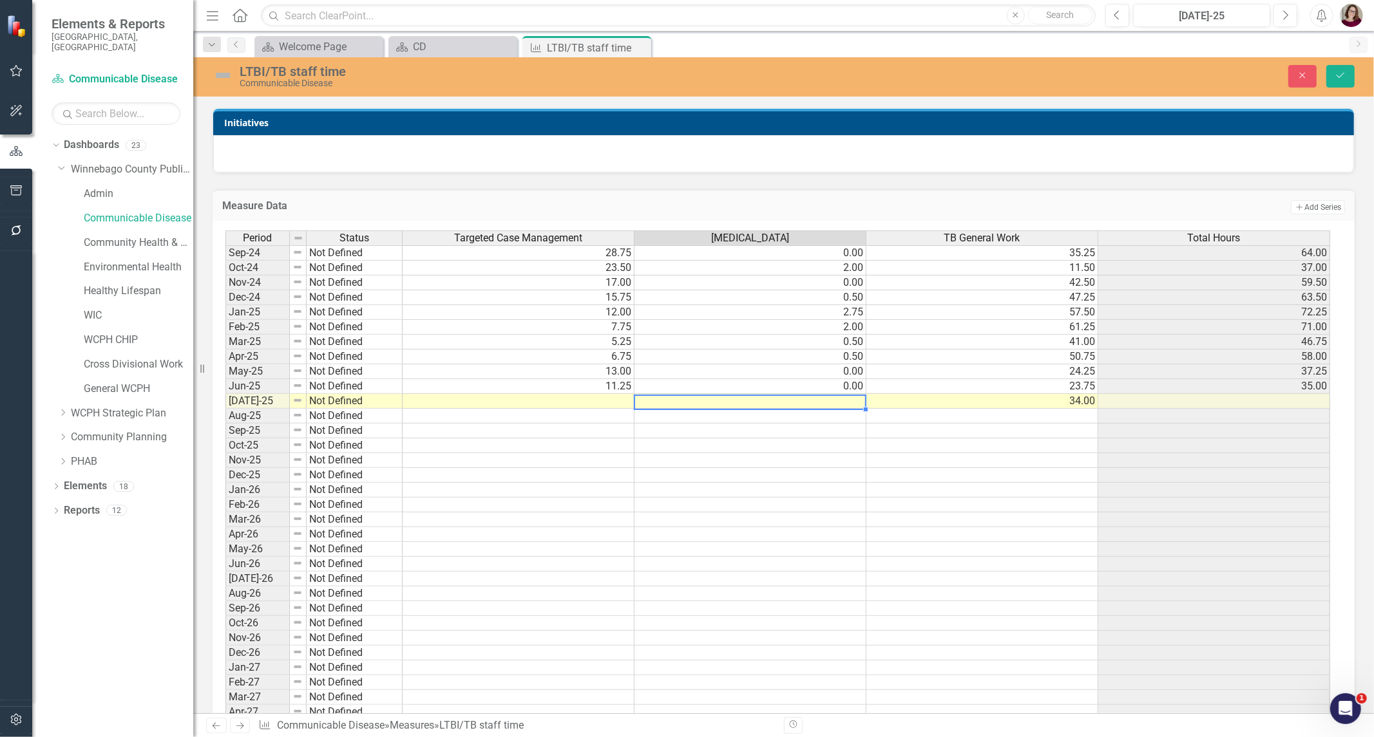
click at [225, 407] on div "Period Status Targeted Case Management [MEDICAL_DATA] TB General Work Total Hou…" at bounding box center [225, 535] width 0 height 608
